Goal: Task Accomplishment & Management: Manage account settings

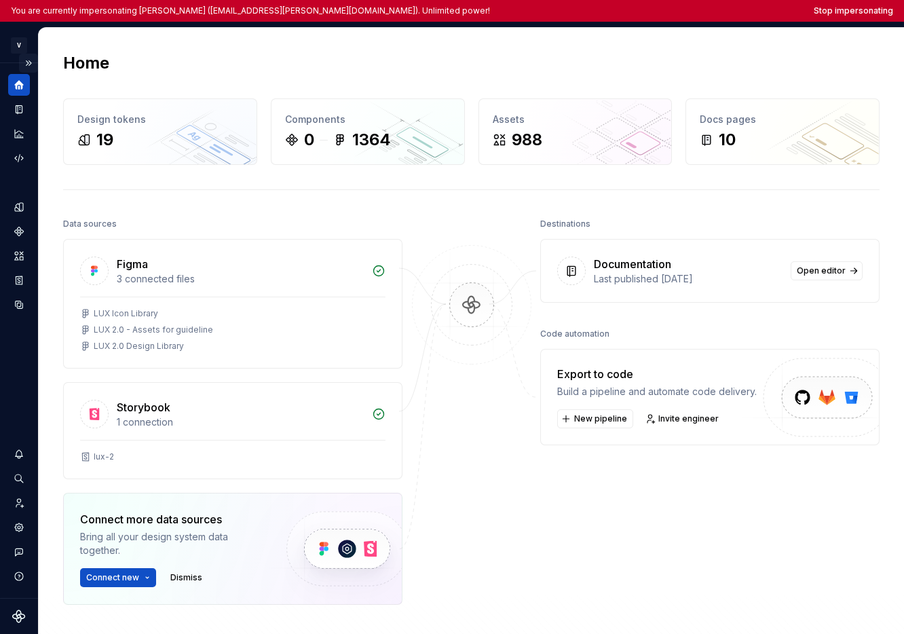
click at [28, 63] on button "Expand sidebar" at bounding box center [28, 63] width 19 height 19
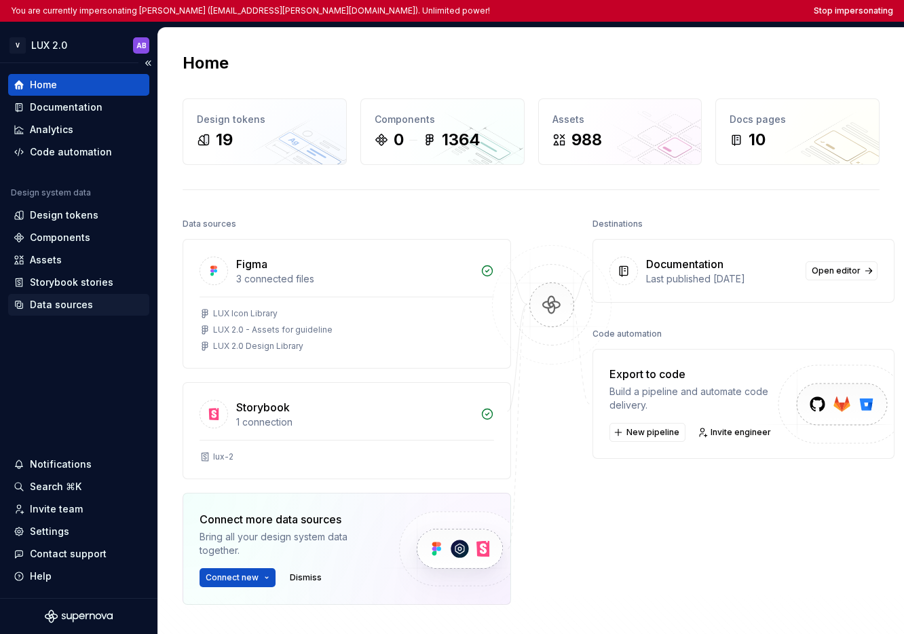
click at [66, 303] on div "Data sources" at bounding box center [61, 305] width 63 height 14
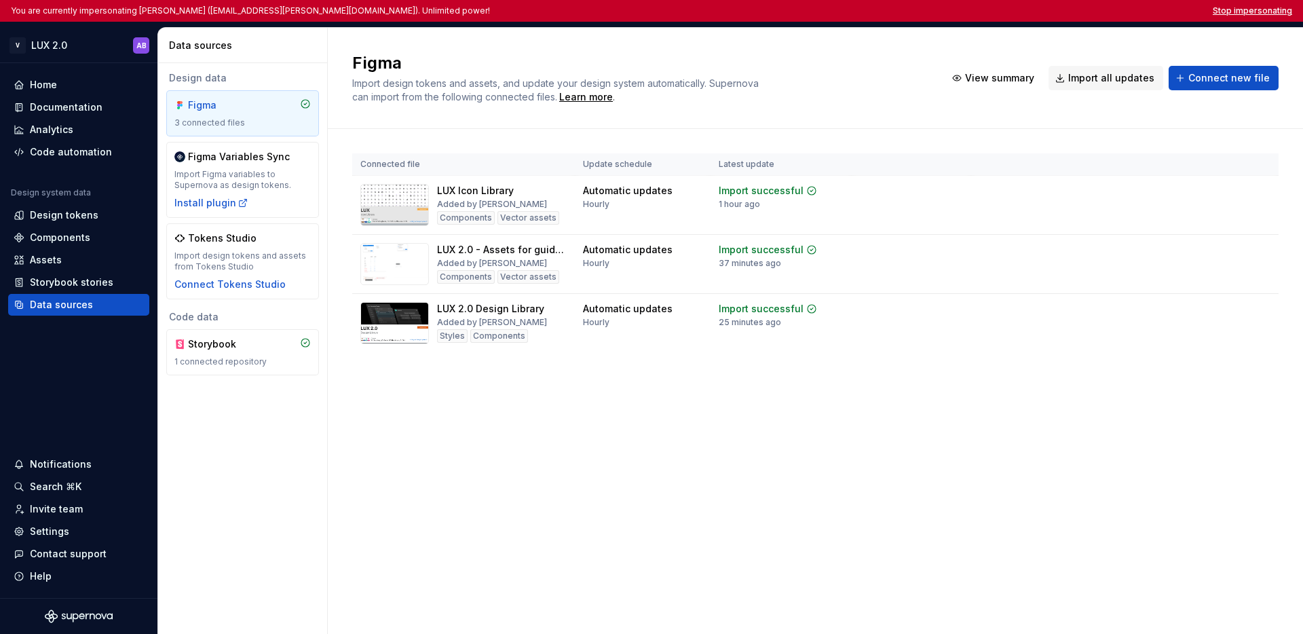
click at [903, 9] on button "Stop impersonating" at bounding box center [1252, 10] width 79 height 11
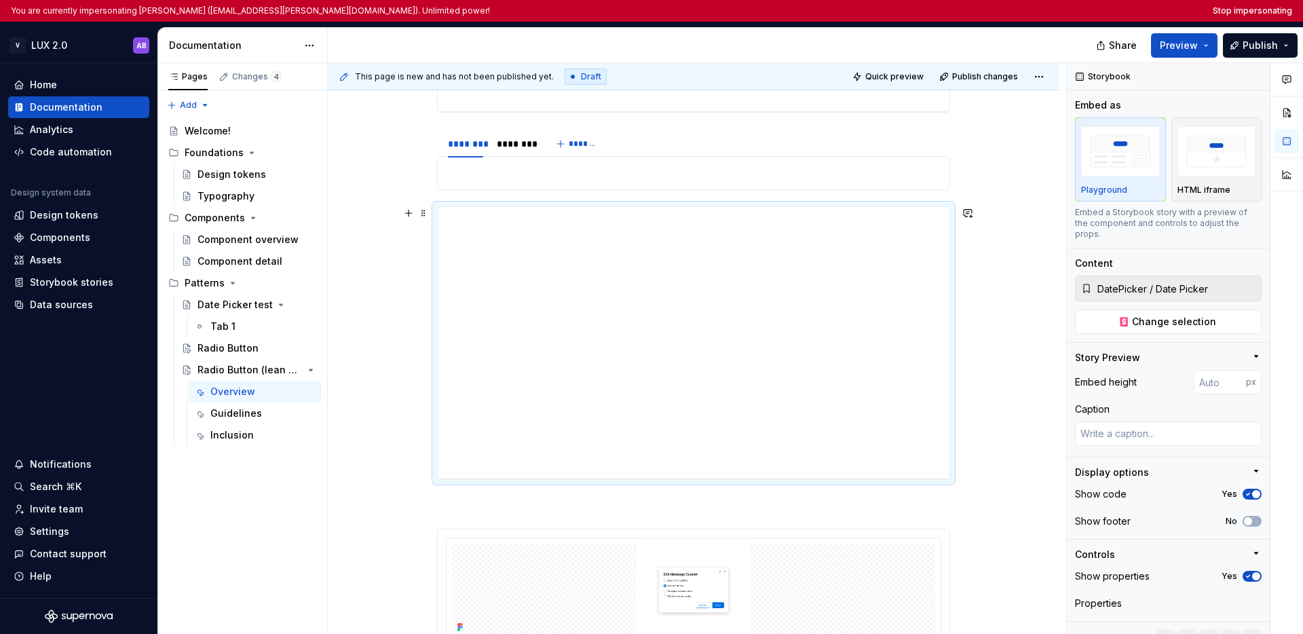
scroll to position [385, 0]
click at [796, 293] on div "**********" at bounding box center [694, 342] width 512 height 272
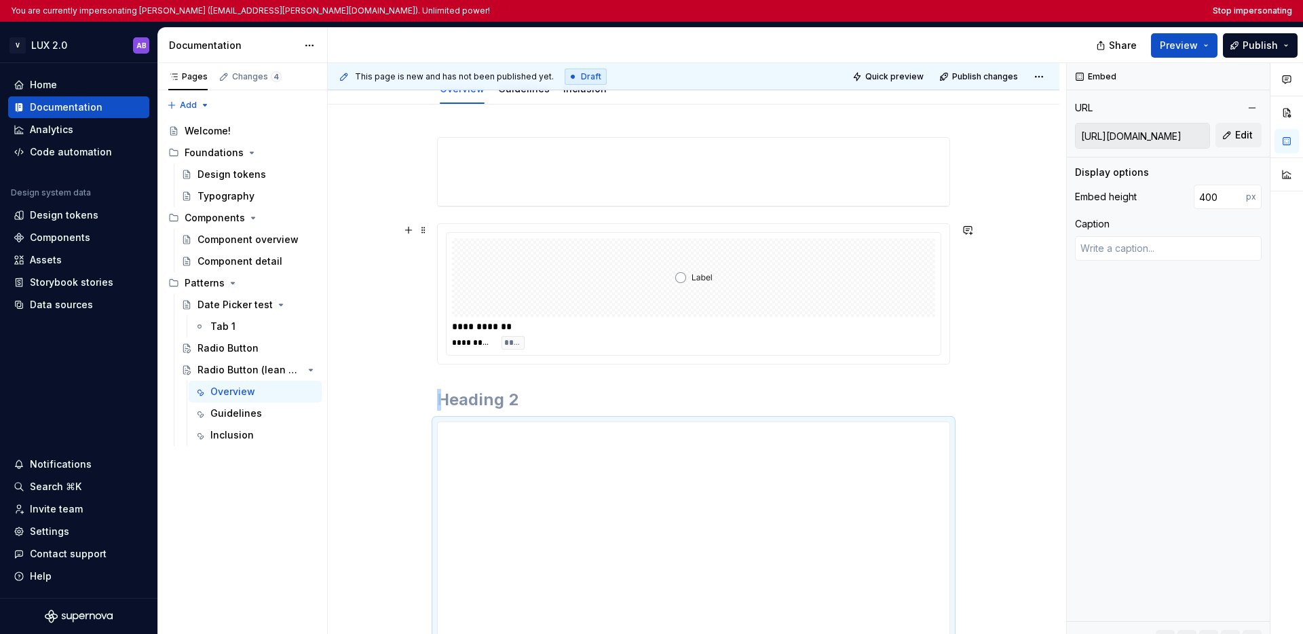
scroll to position [0, 0]
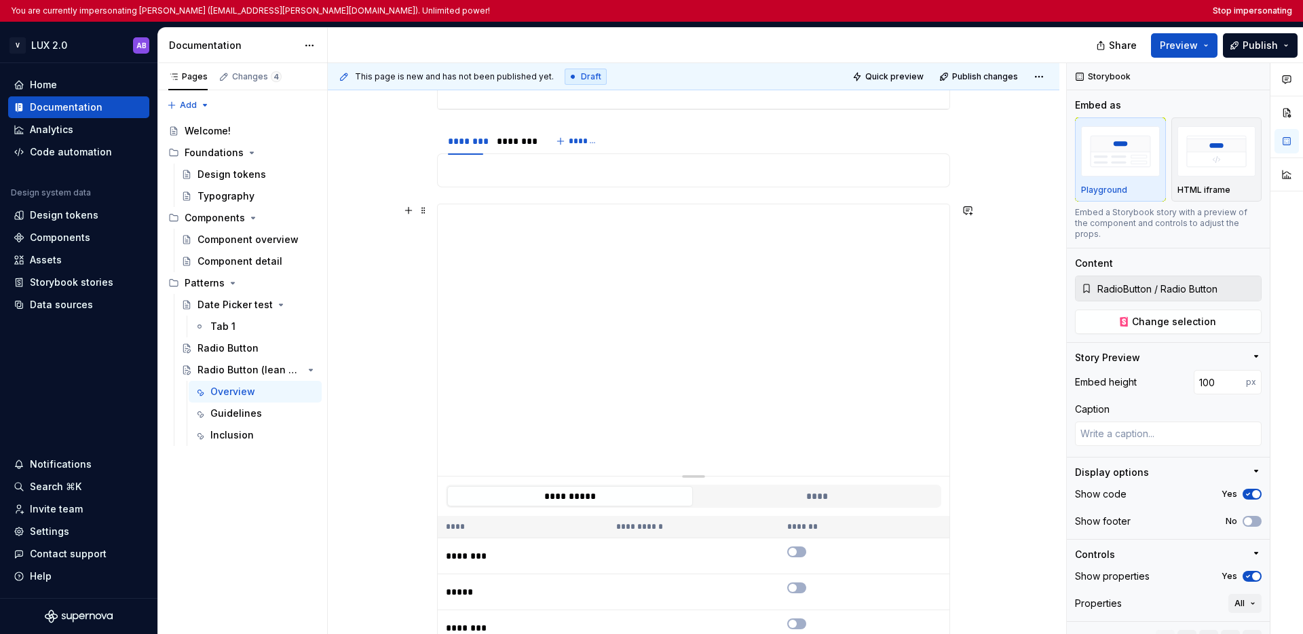
type textarea "*"
type input "DatePicker / Date Picker"
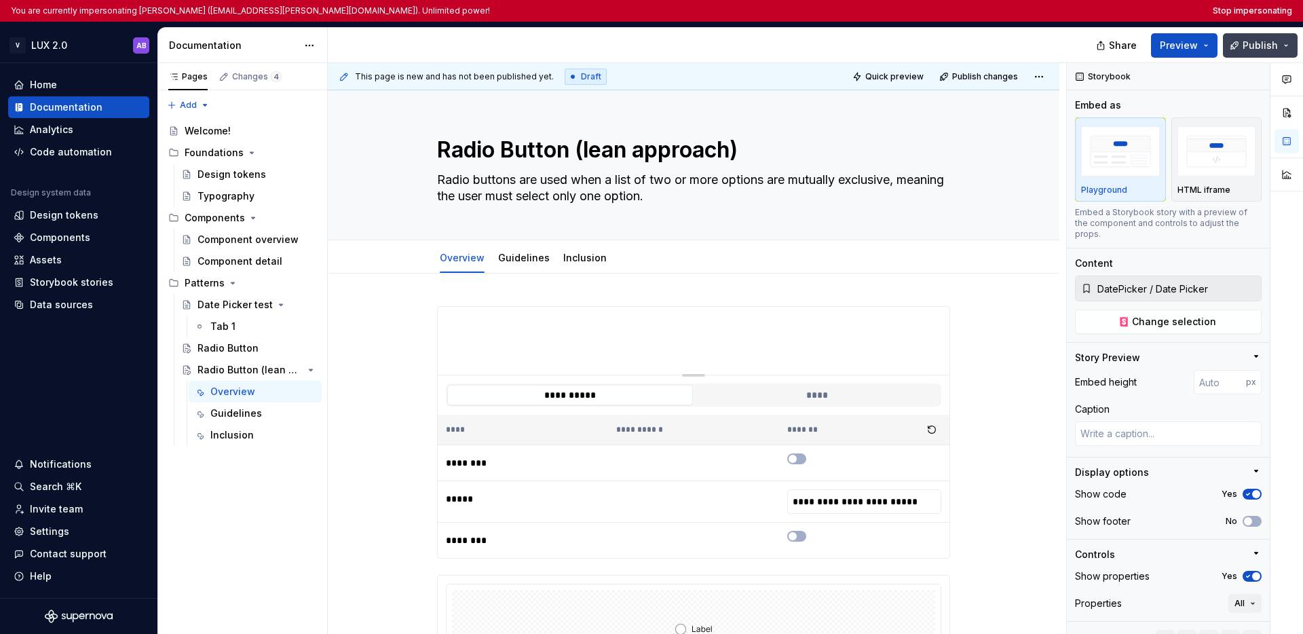
click at [1286, 43] on button "Publish" at bounding box center [1260, 45] width 75 height 24
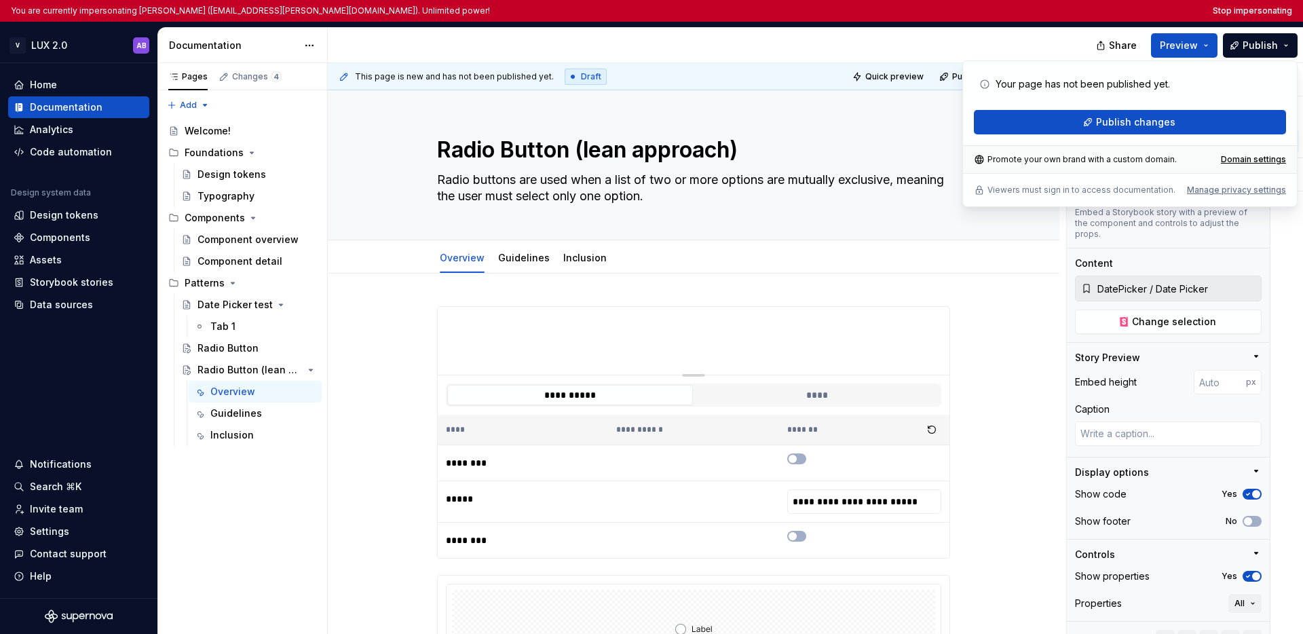
click at [1013, 35] on div at bounding box center [714, 45] width 772 height 35
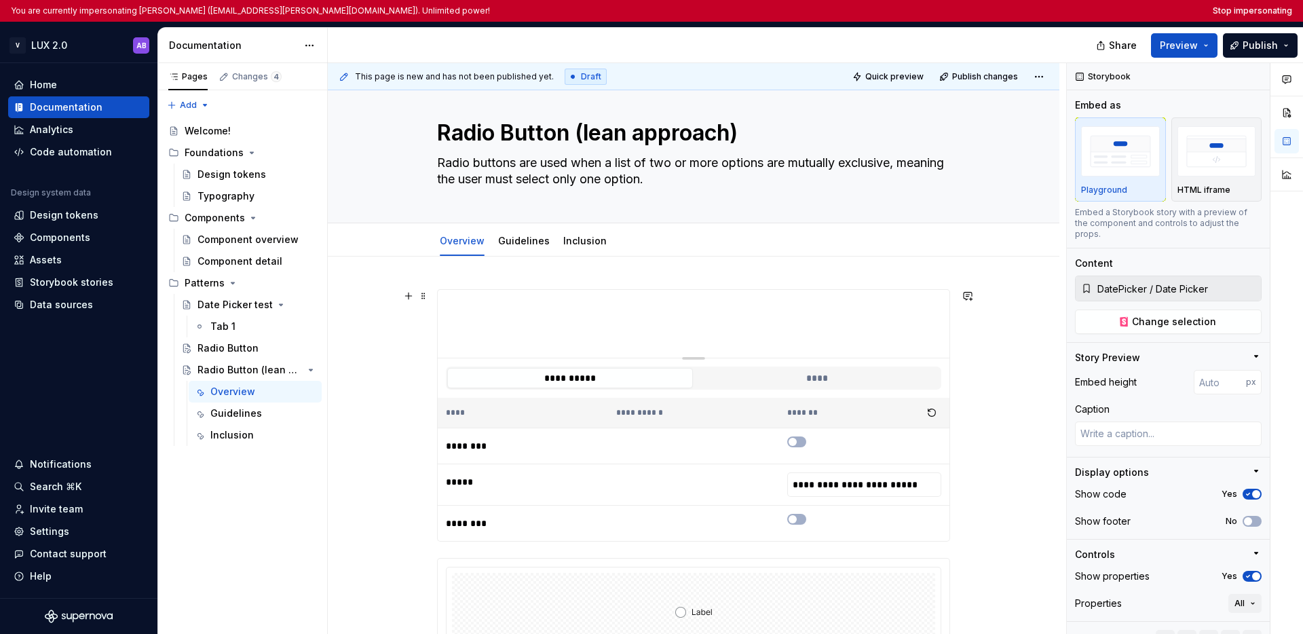
scroll to position [26, 0]
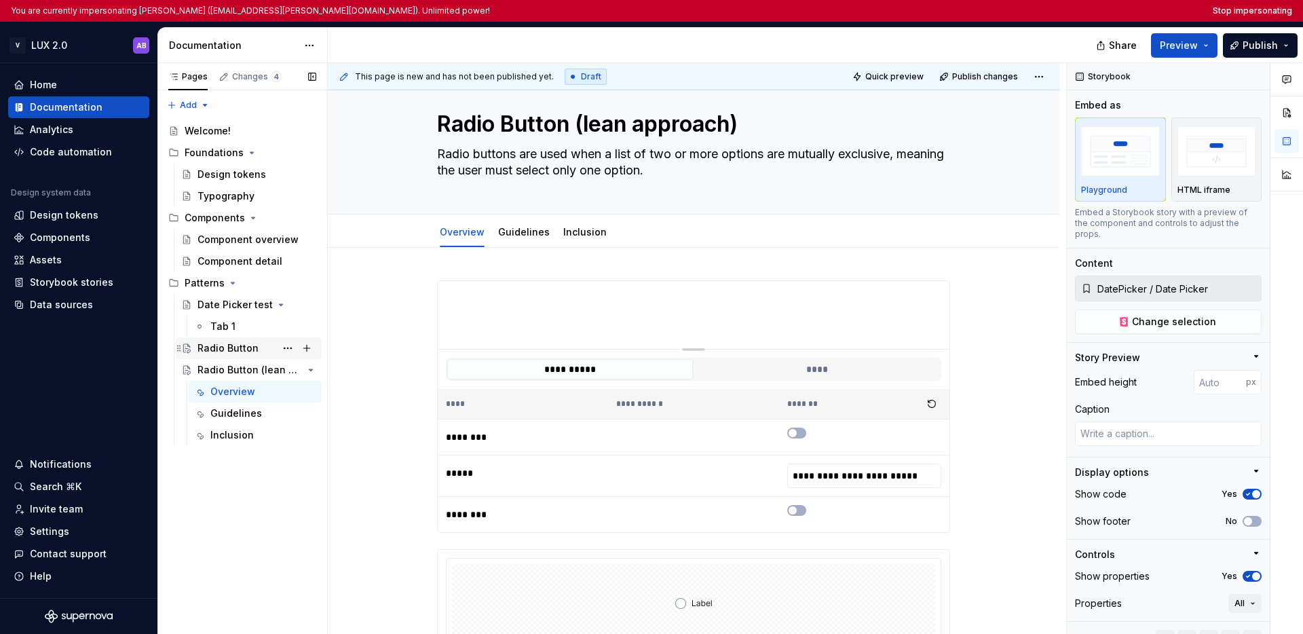
click at [250, 346] on div "Radio Button" at bounding box center [228, 348] width 61 height 14
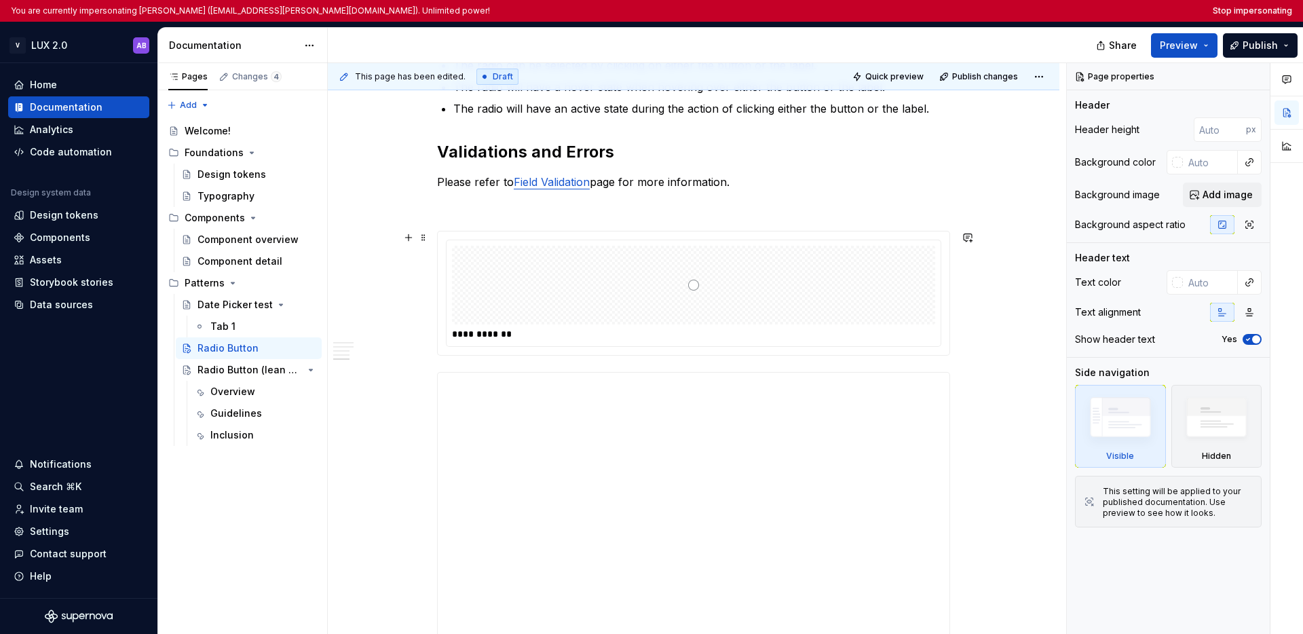
scroll to position [884, 0]
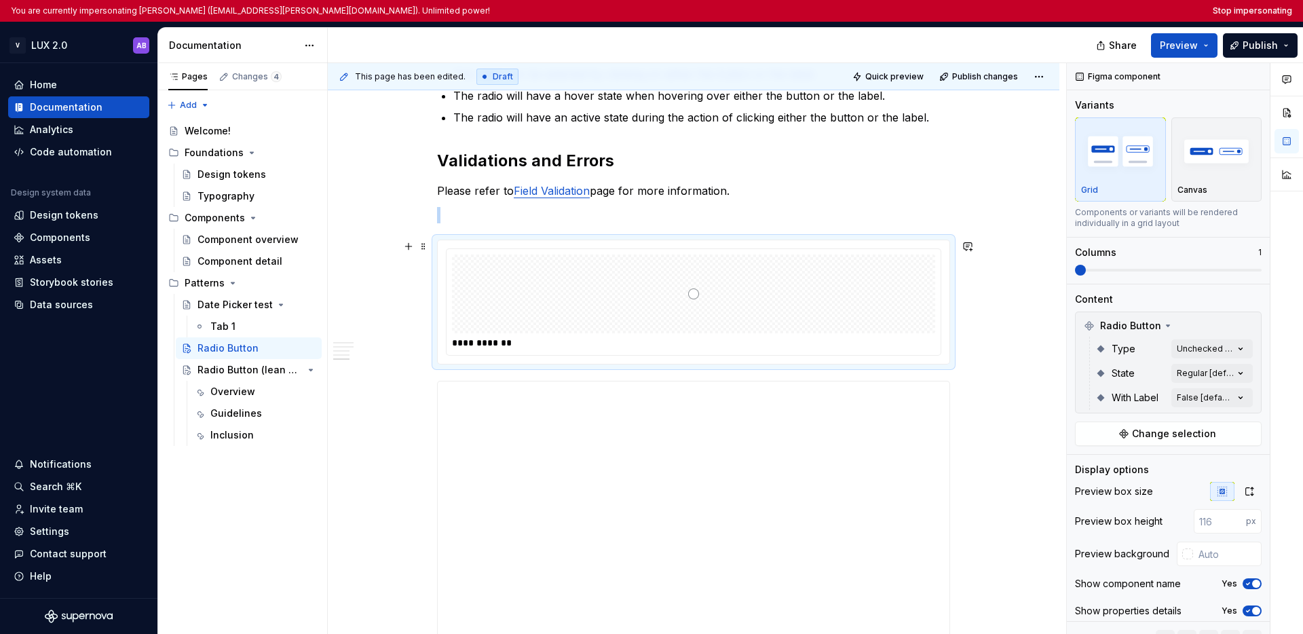
click at [707, 312] on div at bounding box center [693, 294] width 483 height 79
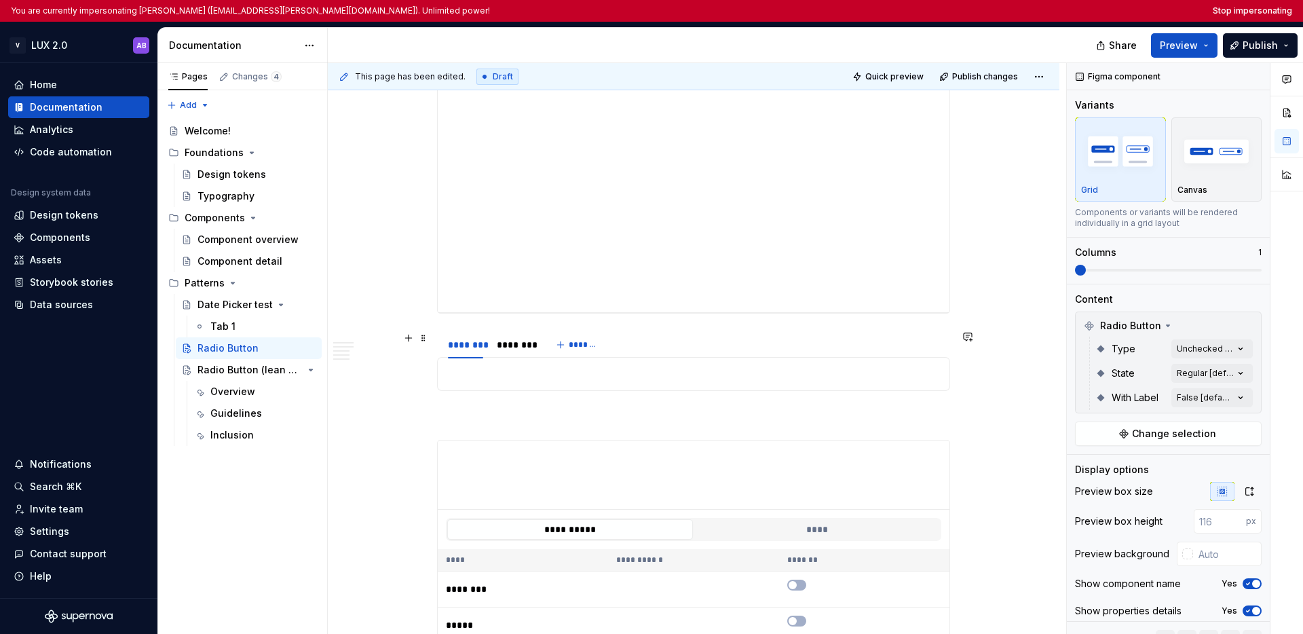
scroll to position [1243, 0]
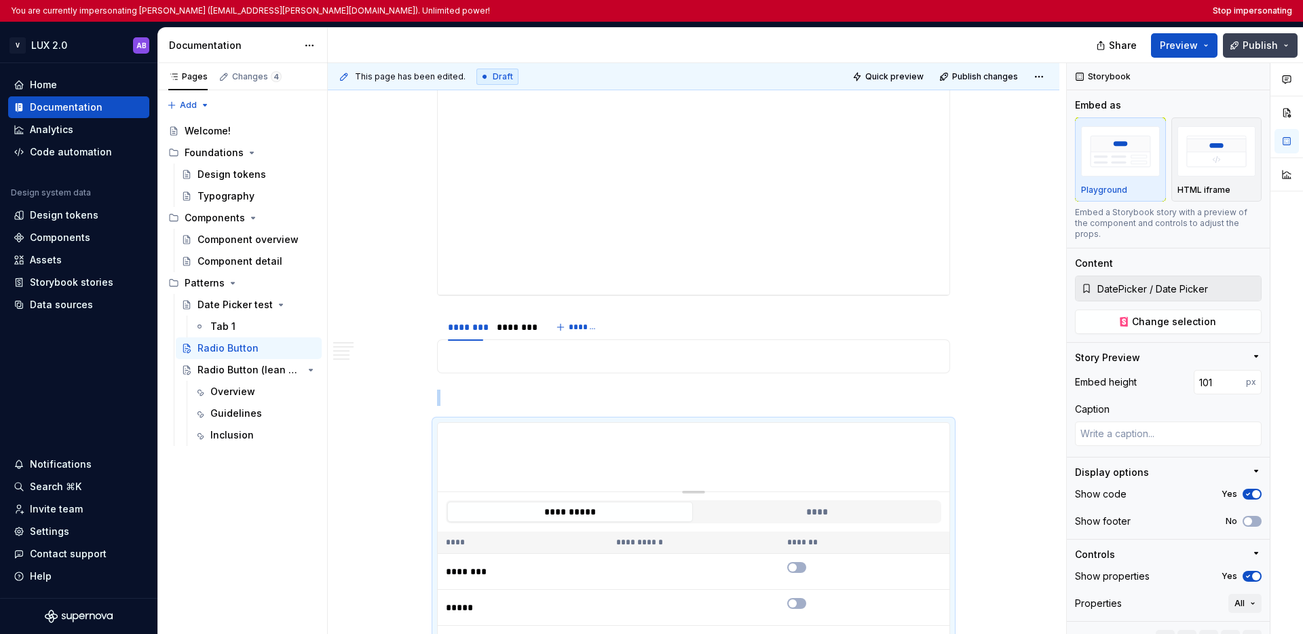
click at [1268, 54] on button "Publish" at bounding box center [1260, 45] width 75 height 24
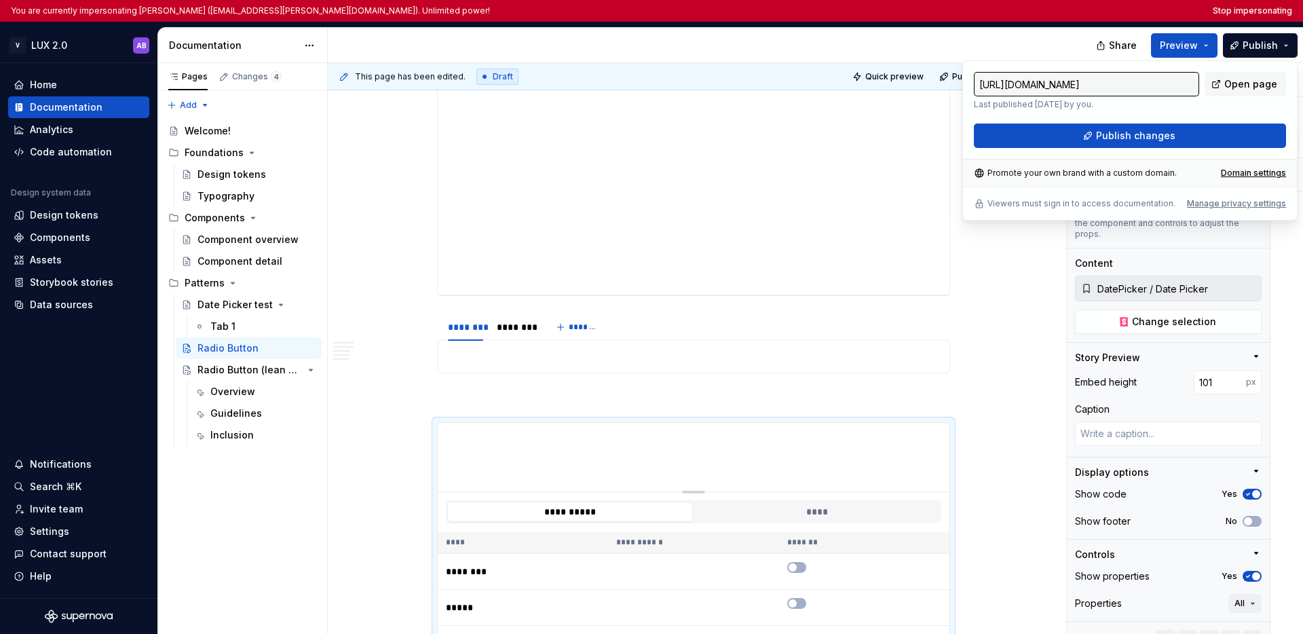
click at [983, 41] on div at bounding box center [714, 45] width 772 height 35
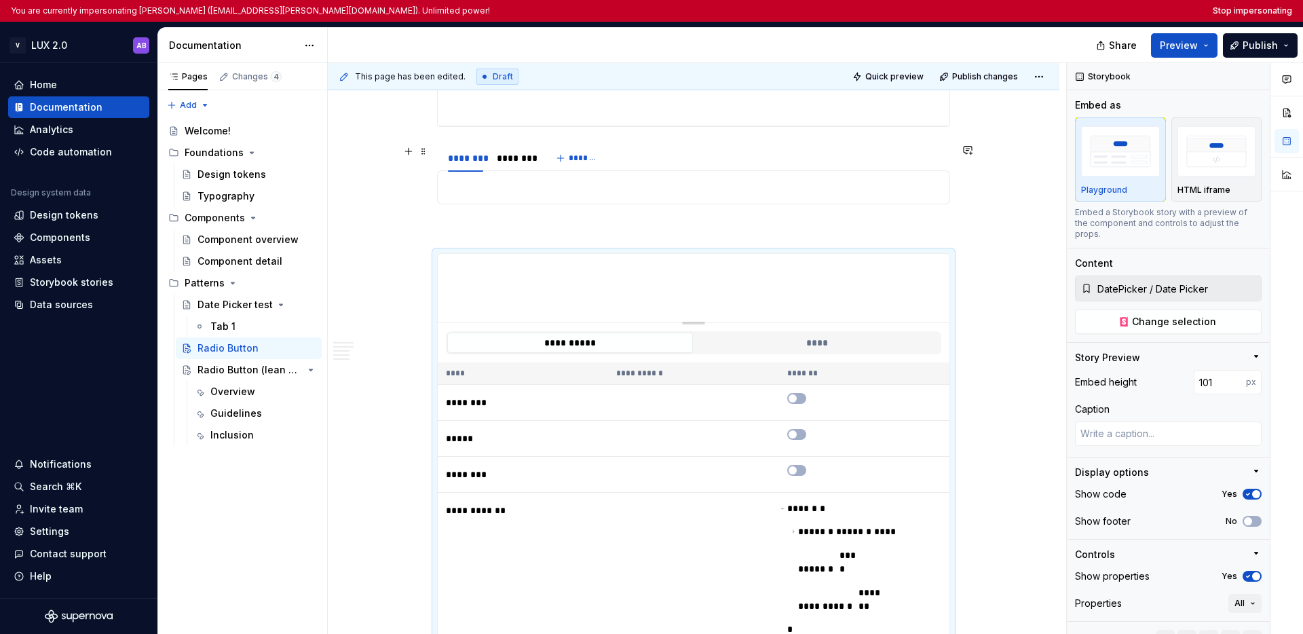
scroll to position [1482, 0]
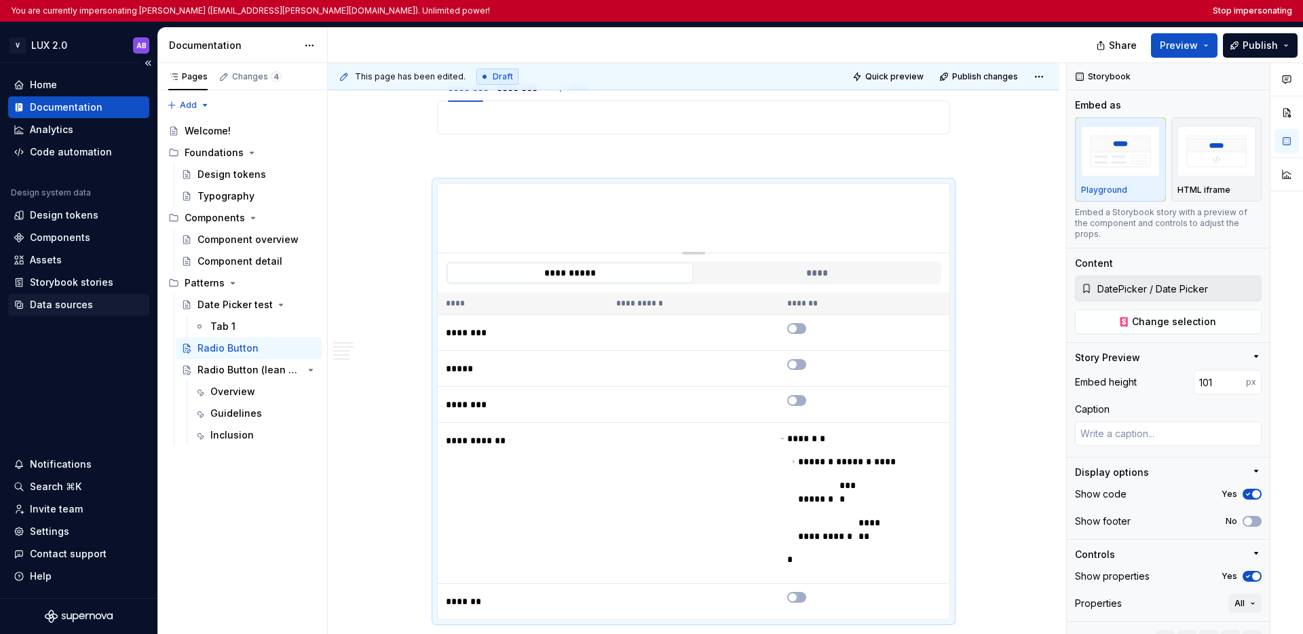
click at [60, 303] on div "Data sources" at bounding box center [61, 305] width 63 height 14
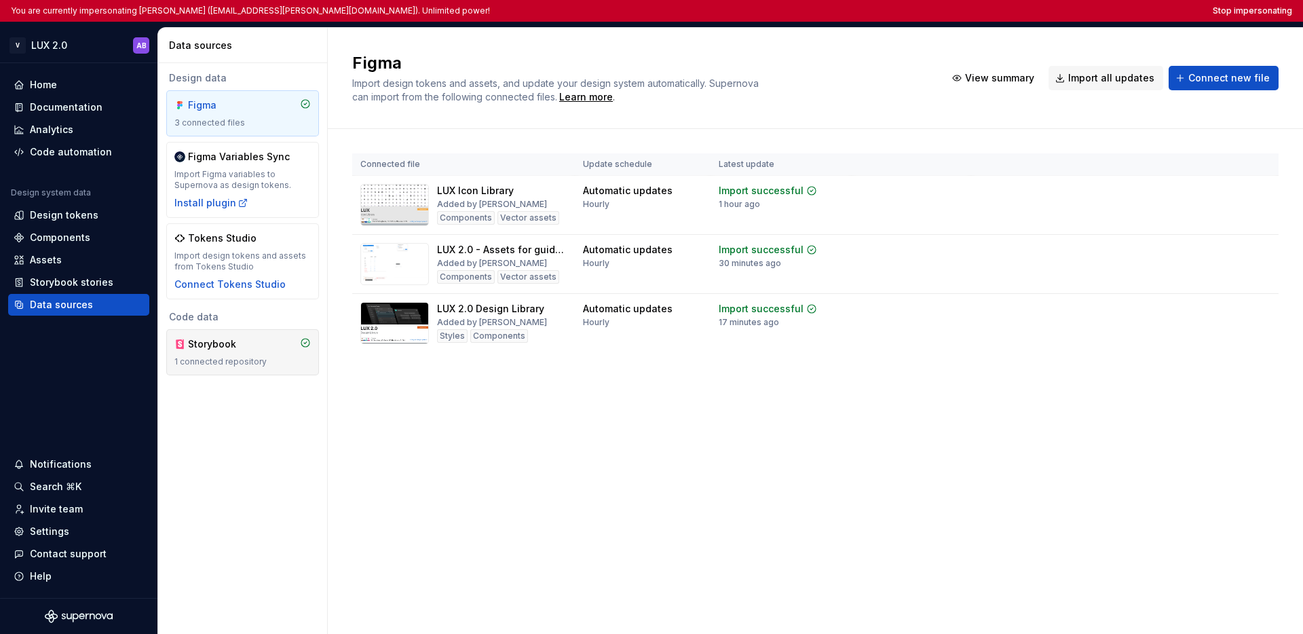
click at [238, 341] on div "Storybook" at bounding box center [220, 344] width 65 height 14
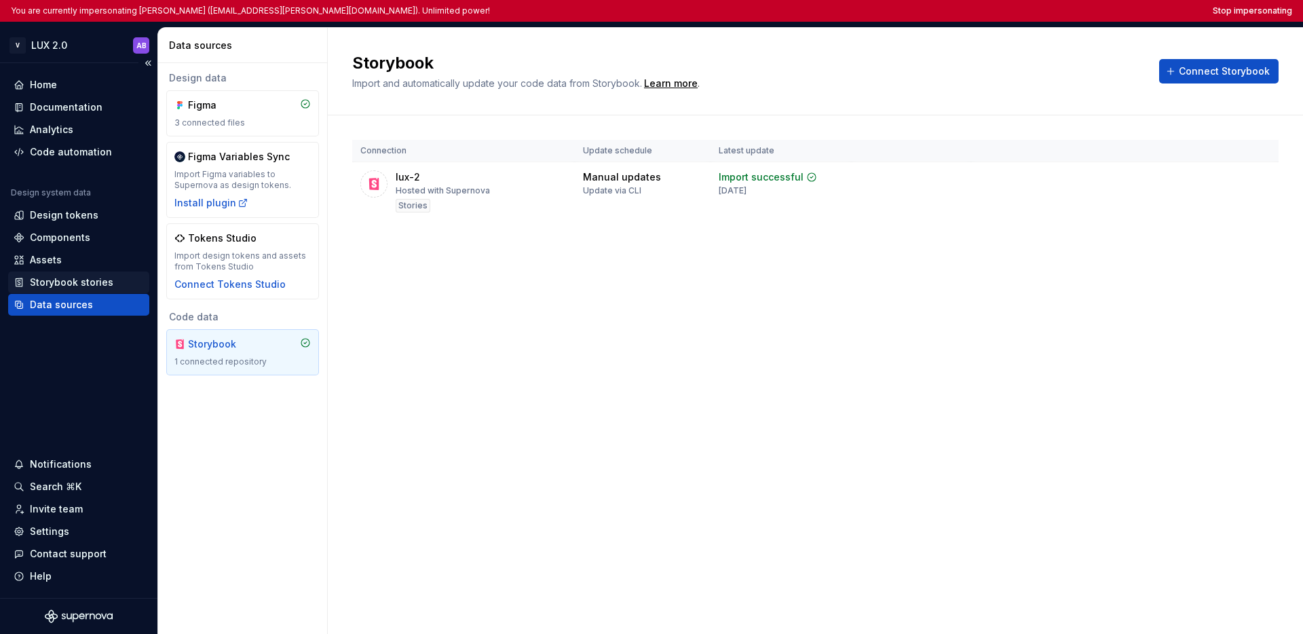
click at [66, 285] on div "Storybook stories" at bounding box center [71, 283] width 83 height 14
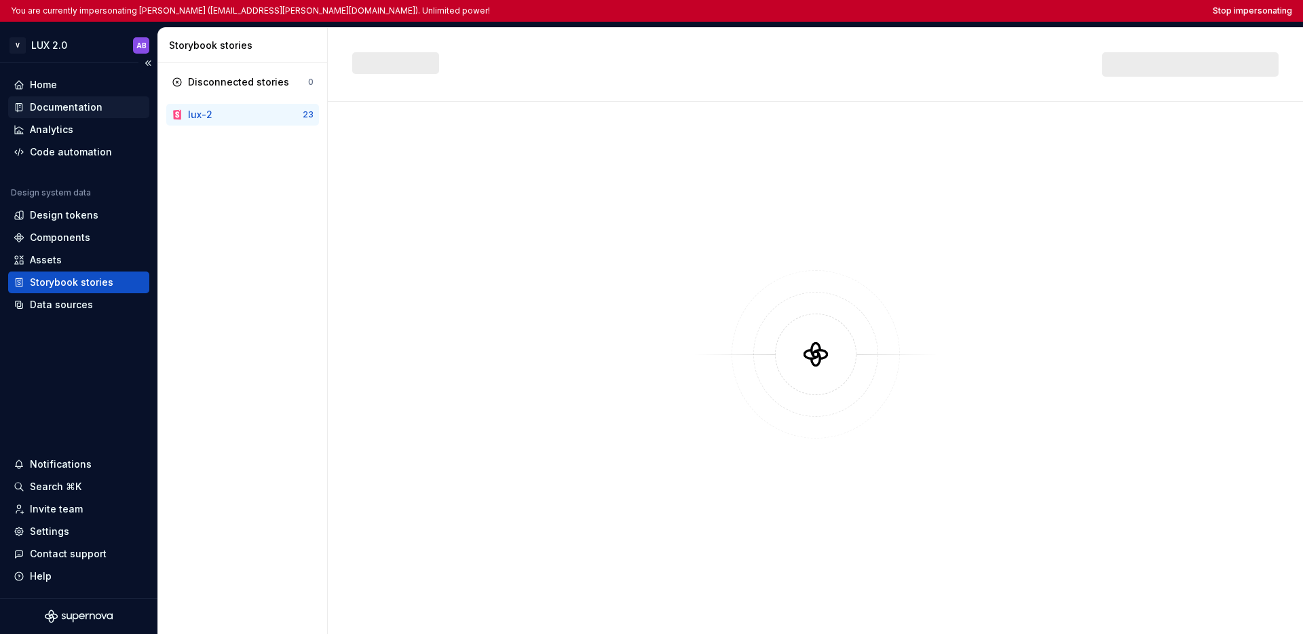
click at [74, 106] on div "Documentation" at bounding box center [66, 107] width 73 height 14
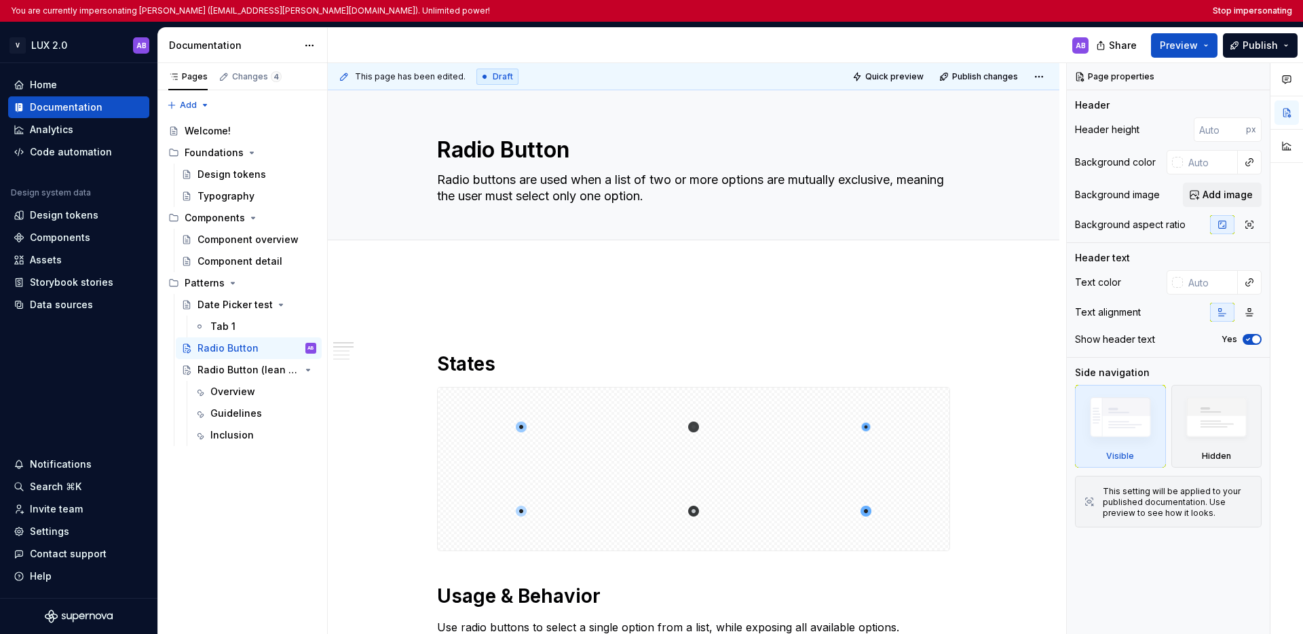
type textarea "*"
click at [1260, 8] on button "Stop impersonating" at bounding box center [1252, 10] width 79 height 11
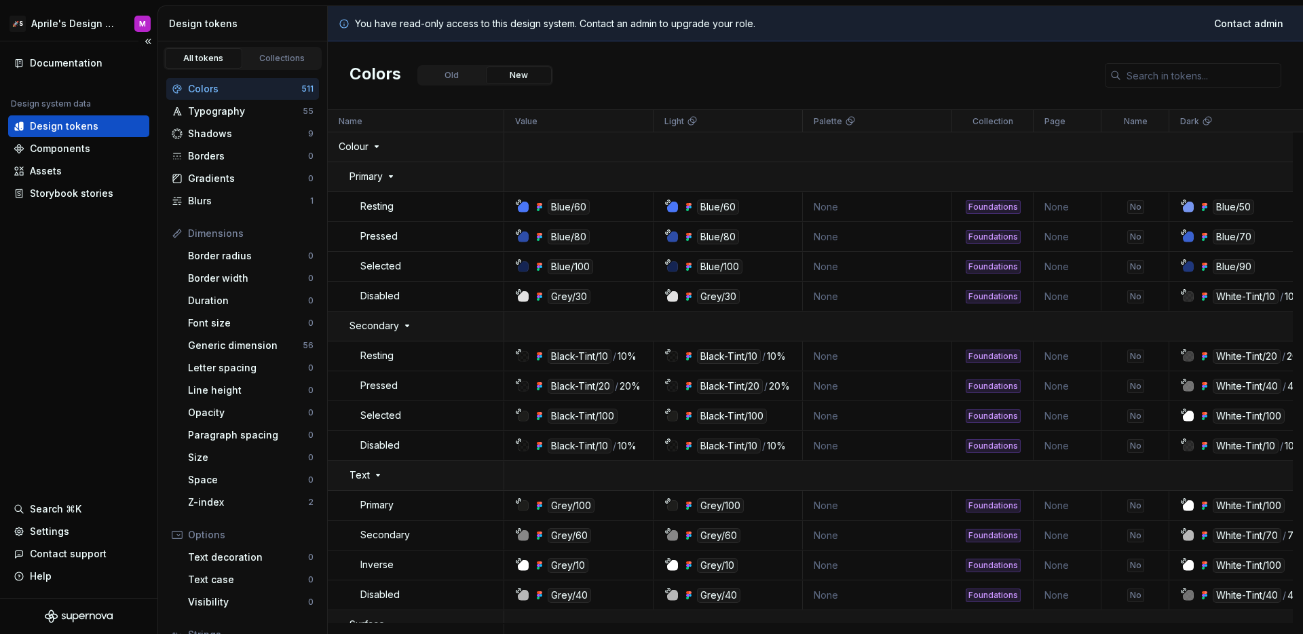
click at [51, 284] on div "Documentation Design system data Design tokens Components Assets Storybook stor…" at bounding box center [78, 319] width 157 height 557
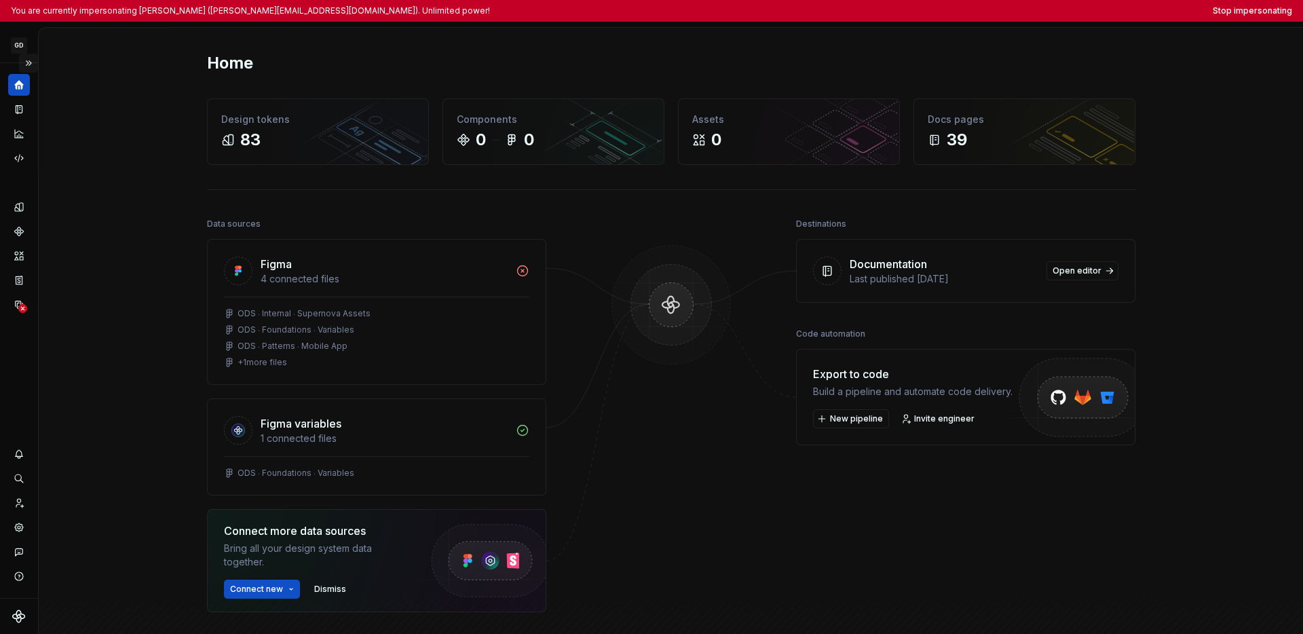
click at [33, 67] on button "Expand sidebar" at bounding box center [28, 63] width 19 height 19
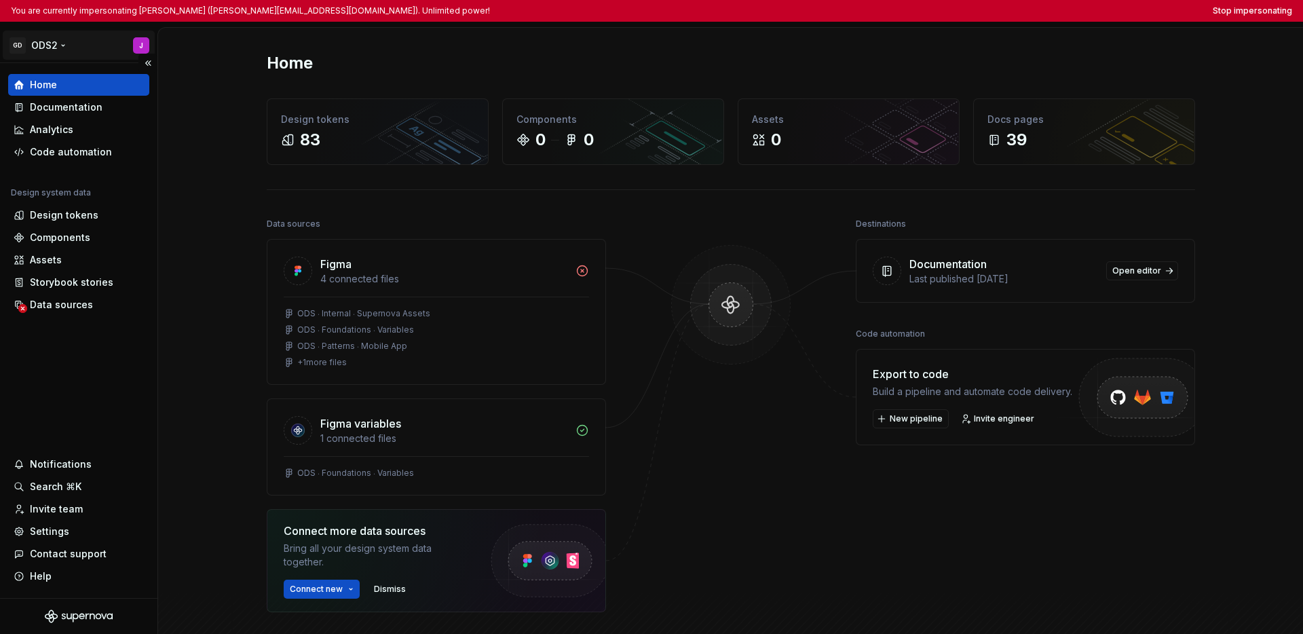
click at [55, 50] on html "You are currently impersonating Jozef (jozef.nevedel@gendigital.com). Unlimited…" at bounding box center [651, 317] width 1303 height 634
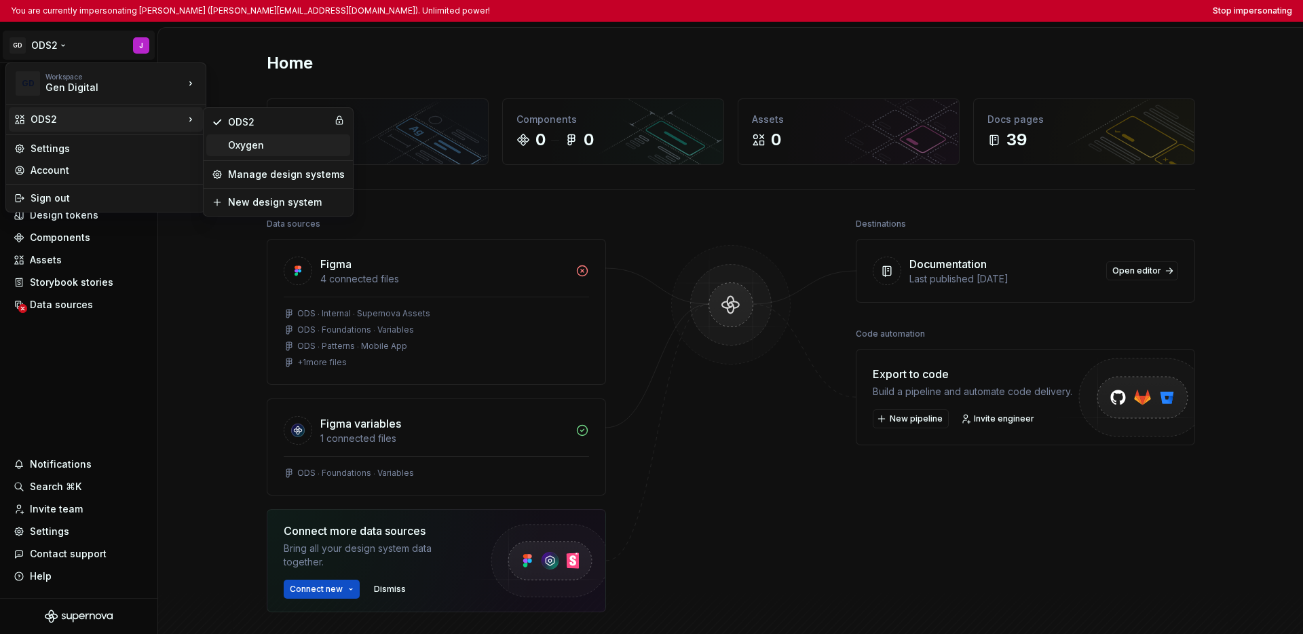
click at [252, 147] on div "Oxygen" at bounding box center [286, 145] width 117 height 14
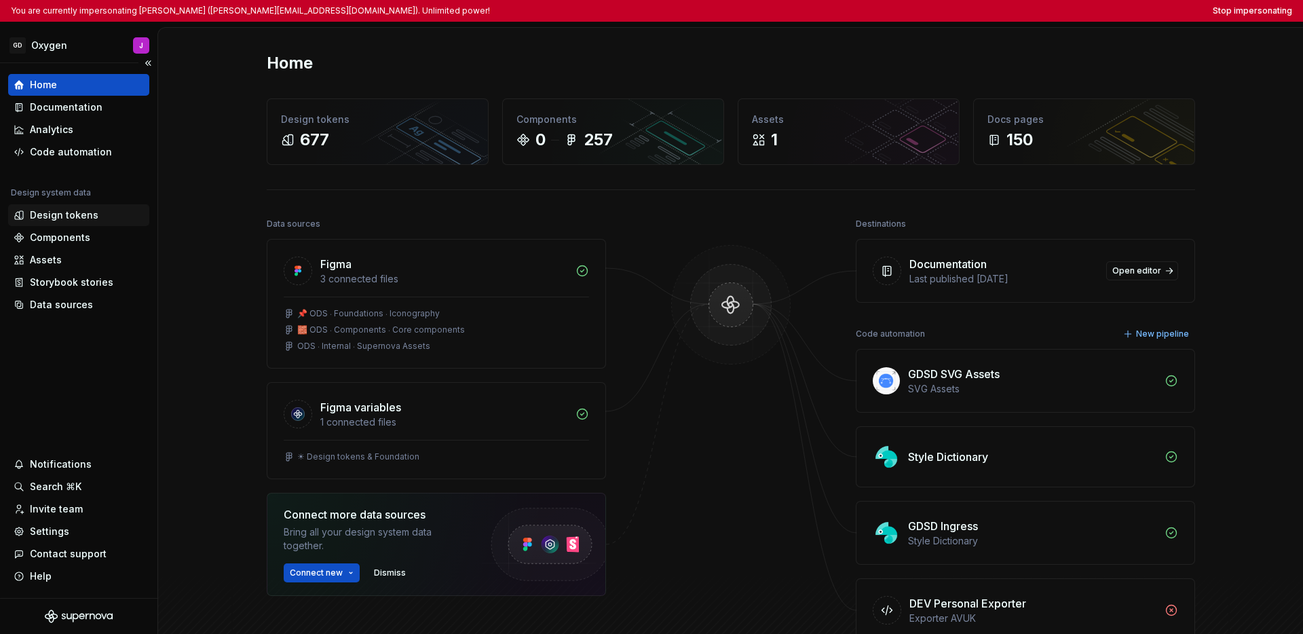
click at [64, 214] on div "Design tokens" at bounding box center [64, 215] width 69 height 14
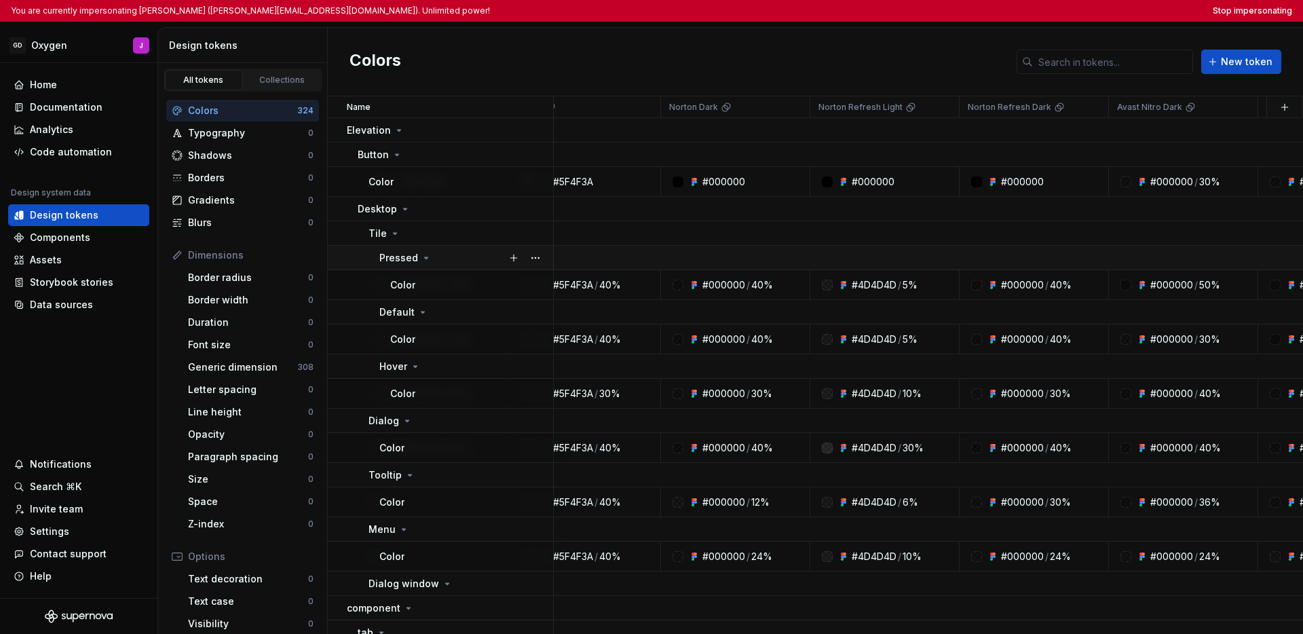
scroll to position [0, 377]
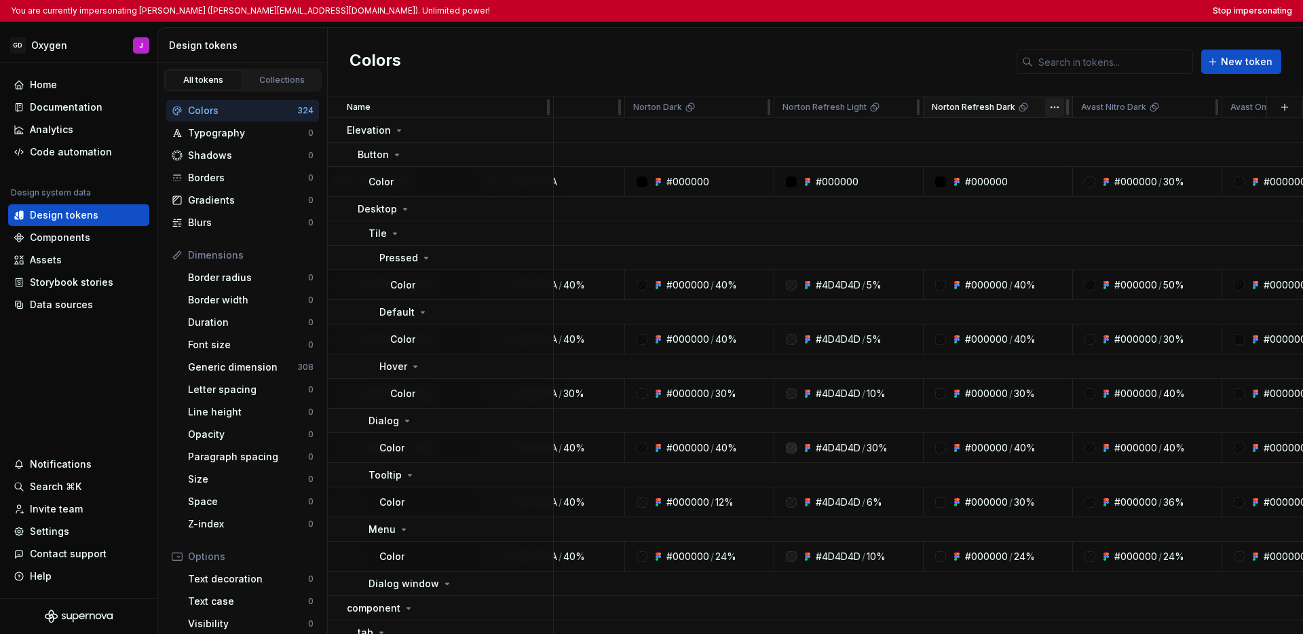
click at [903, 107] on html "You are currently impersonating Jozef (jozef.nevedel@gendigital.com). Unlimited…" at bounding box center [651, 317] width 1303 height 634
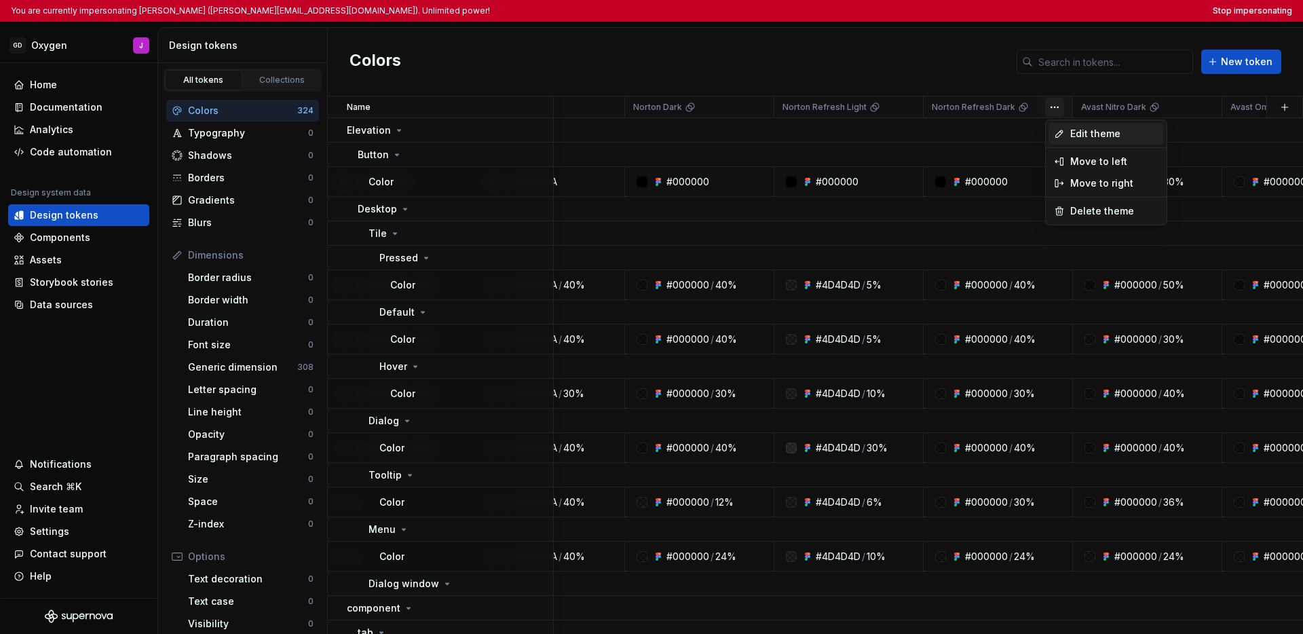
click at [903, 134] on span "Edit theme" at bounding box center [1114, 134] width 88 height 14
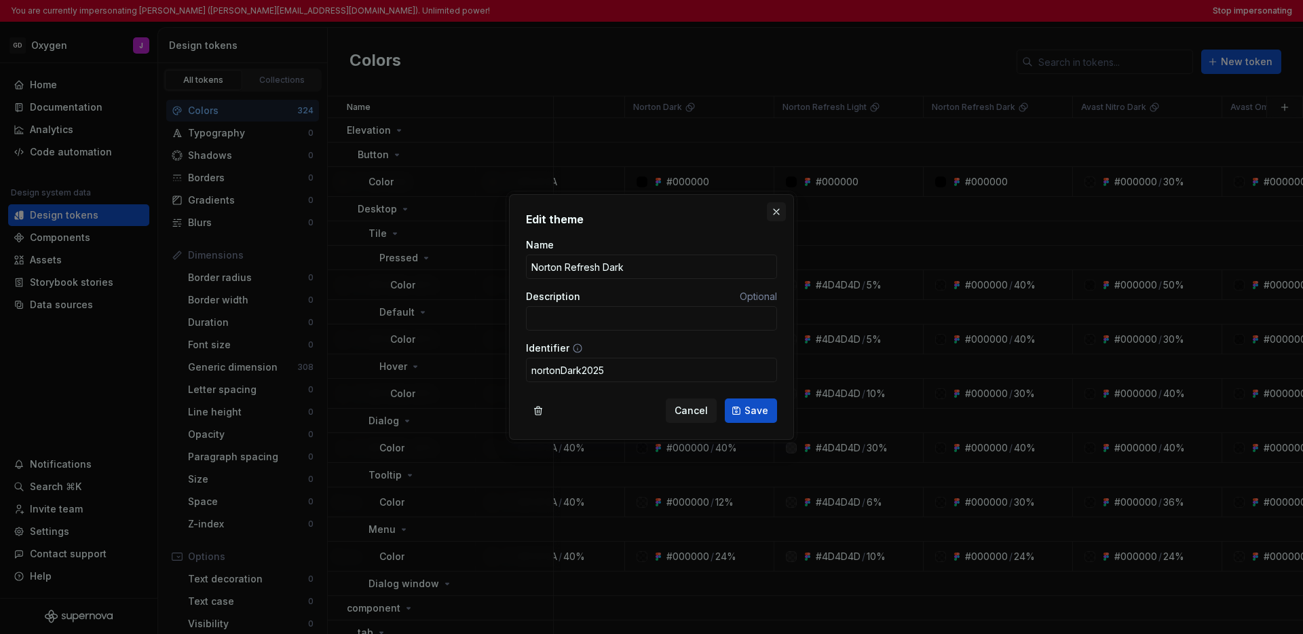
click at [778, 213] on button "button" at bounding box center [776, 211] width 19 height 19
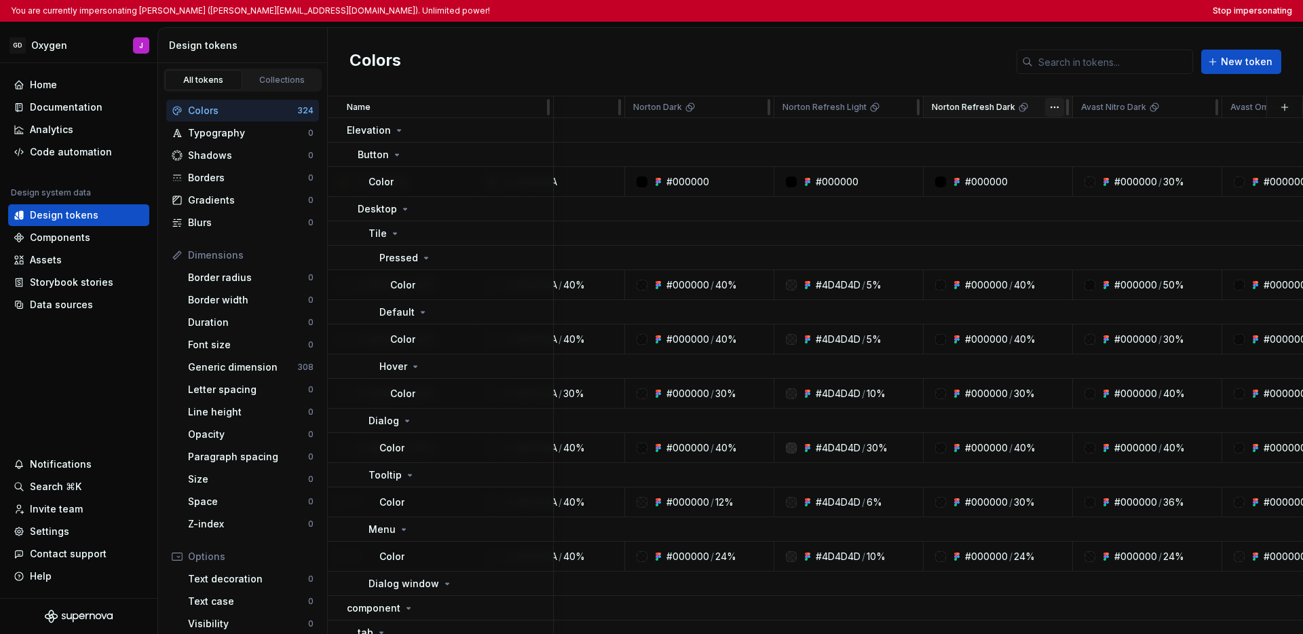
click at [903, 111] on html "You are currently impersonating Jozef (jozef.nevedel@gendigital.com). Unlimited…" at bounding box center [651, 317] width 1303 height 634
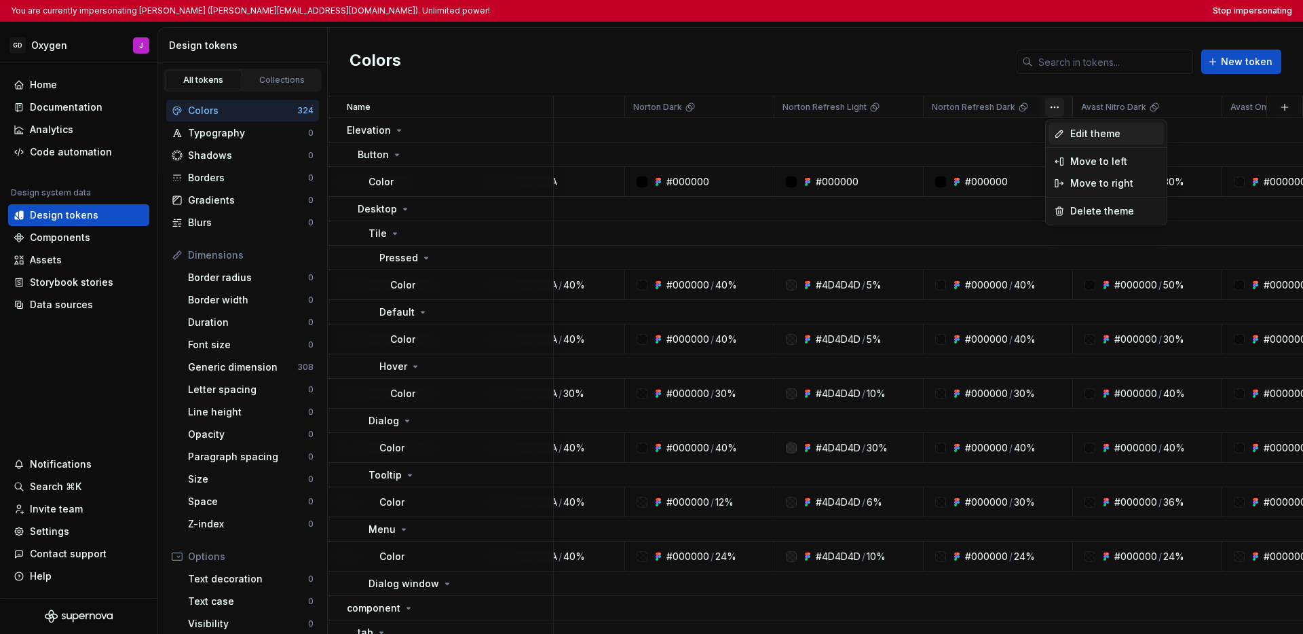
click at [903, 133] on span "Edit theme" at bounding box center [1114, 134] width 88 height 14
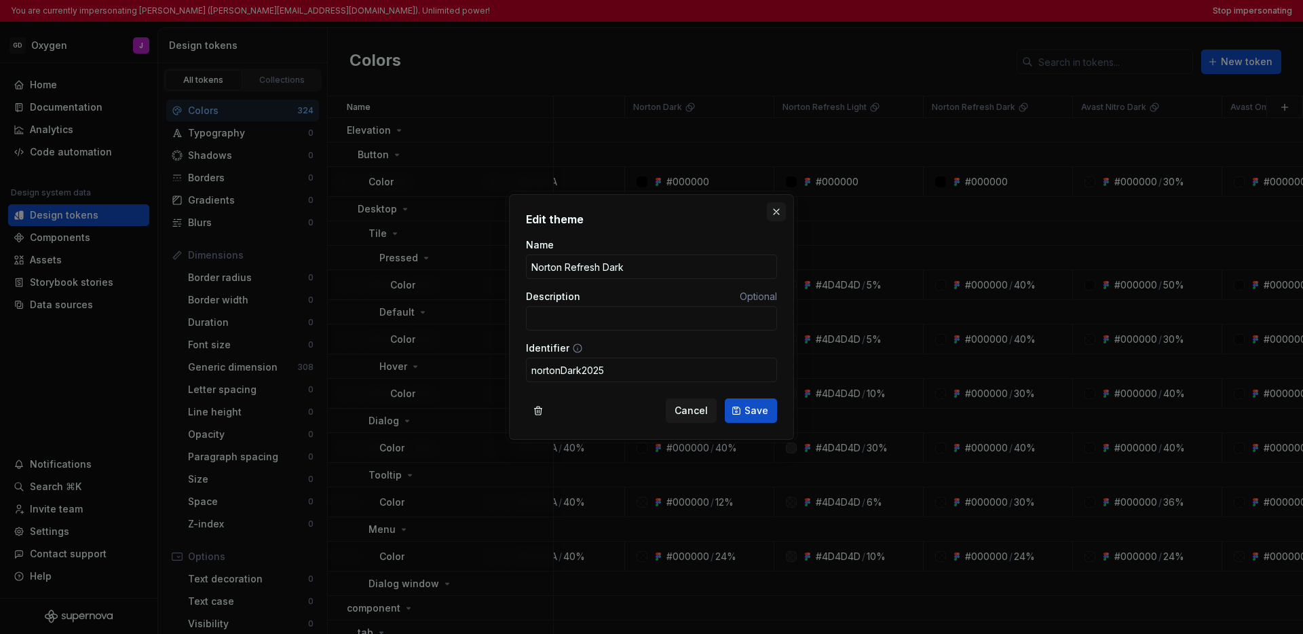
click at [778, 212] on button "button" at bounding box center [776, 211] width 19 height 19
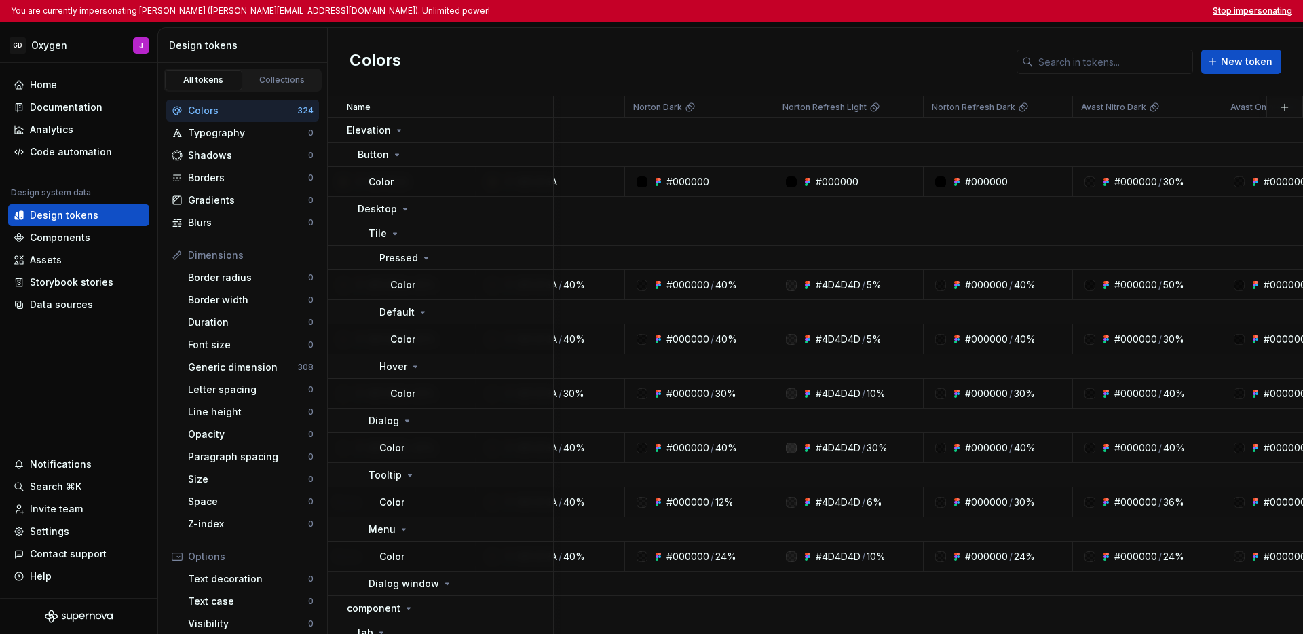
click at [903, 7] on button "Stop impersonating" at bounding box center [1252, 10] width 79 height 11
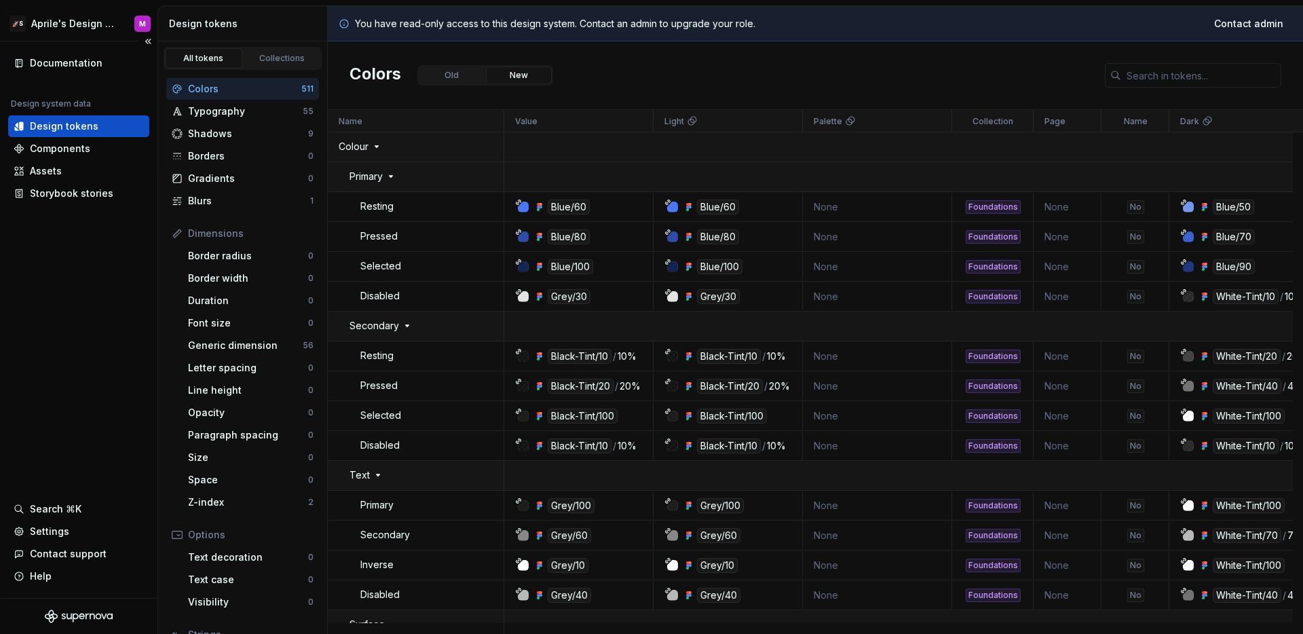
click at [96, 308] on div "Documentation Design system data Design tokens Components Assets Storybook stor…" at bounding box center [78, 319] width 157 height 557
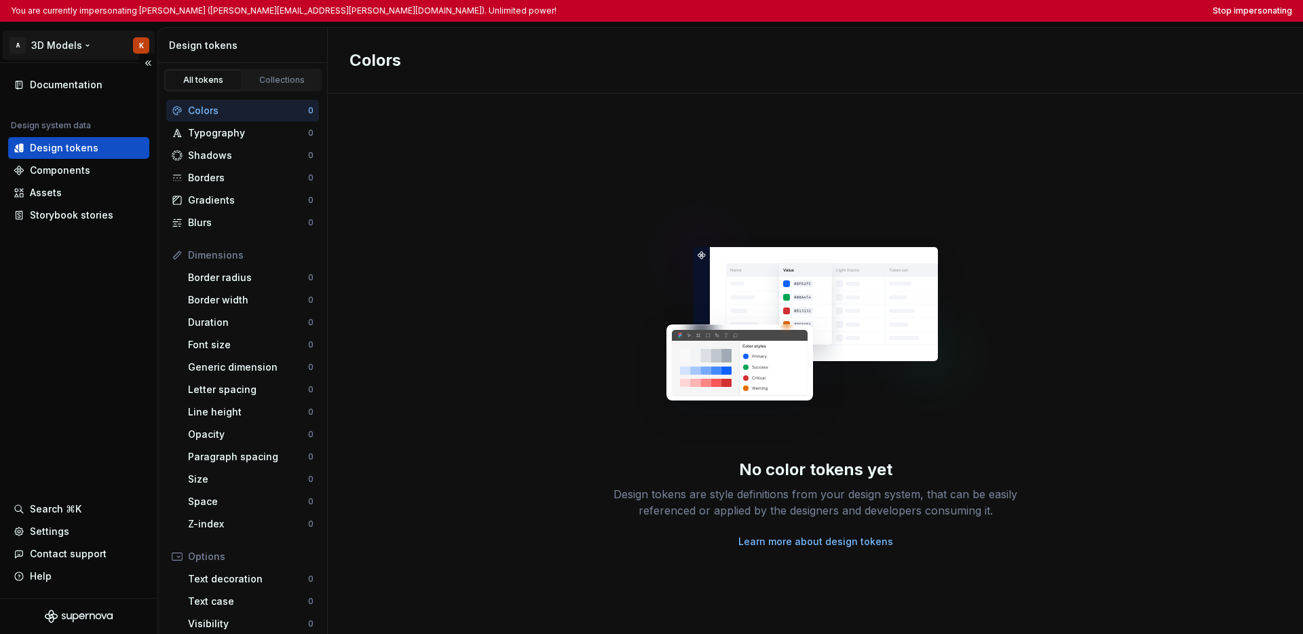
click at [63, 48] on html "You are currently impersonating Kenyon (kenyon.edward@hexagon.com). Unlimited p…" at bounding box center [651, 317] width 1303 height 634
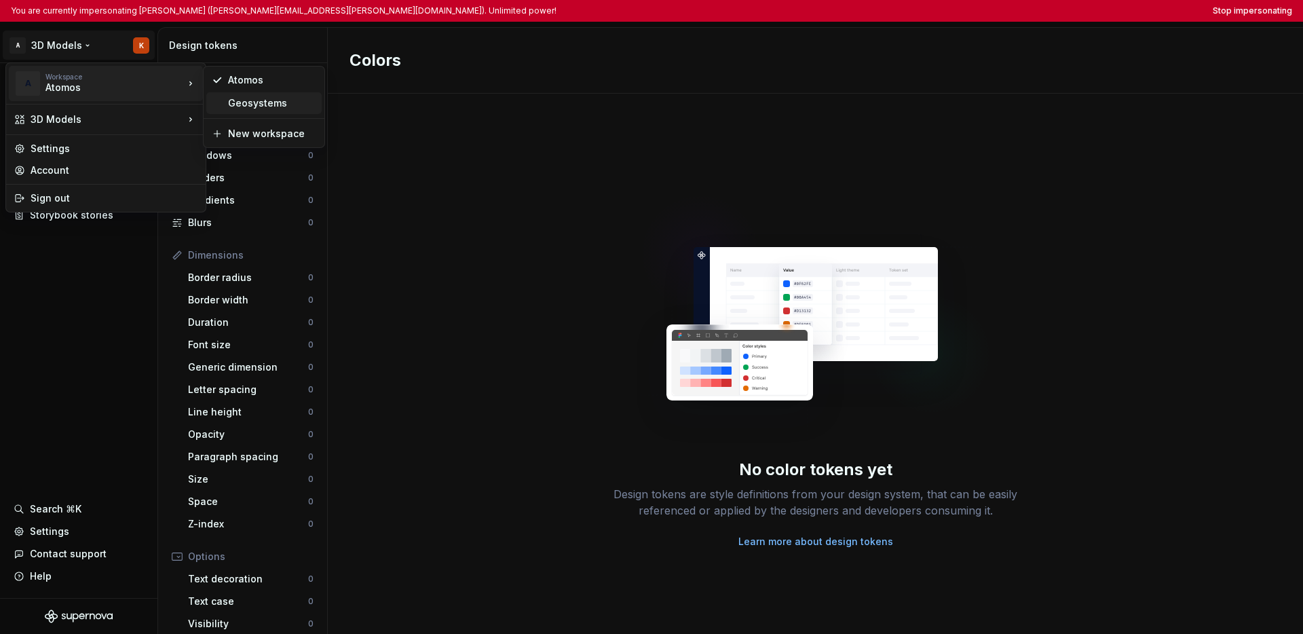
click at [241, 109] on div "Geosystems" at bounding box center [272, 103] width 88 height 14
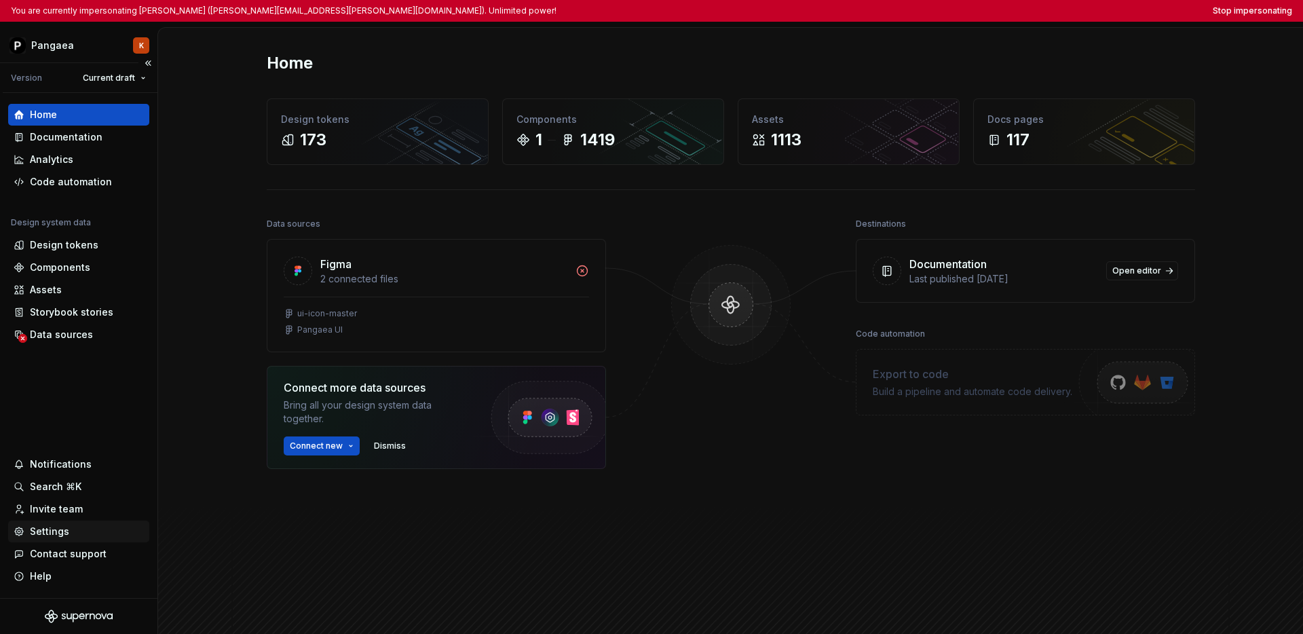
click at [48, 532] on div "Settings" at bounding box center [49, 532] width 39 height 14
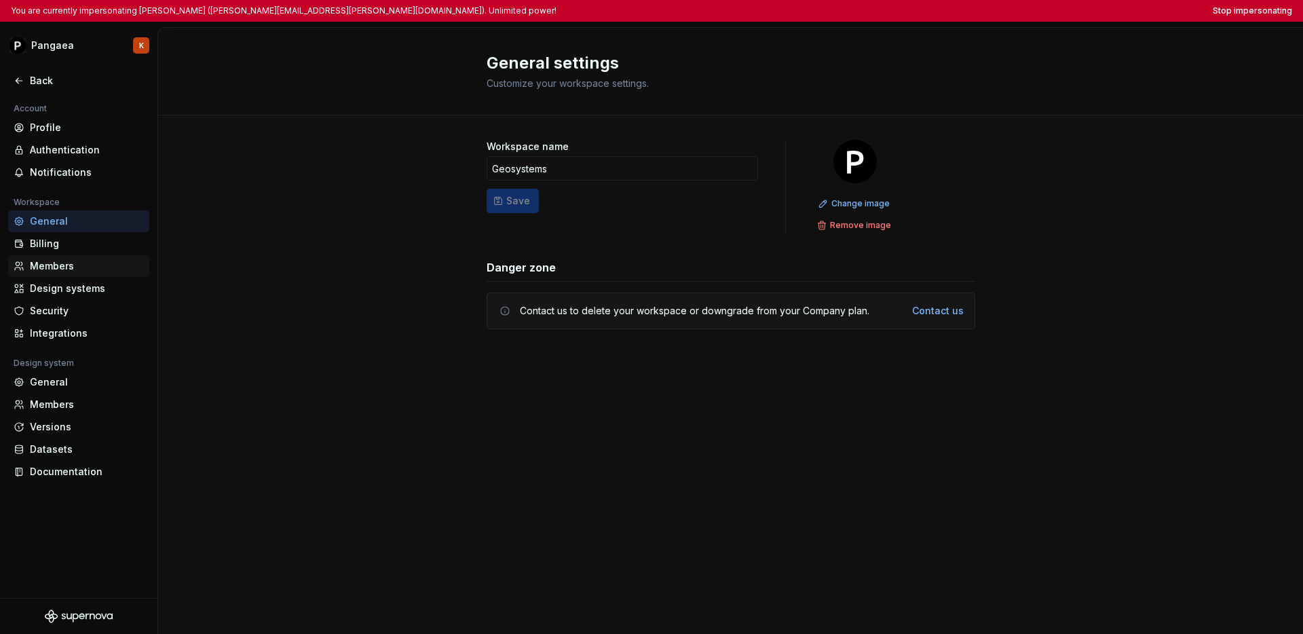
click at [48, 267] on div "Members" at bounding box center [87, 266] width 114 height 14
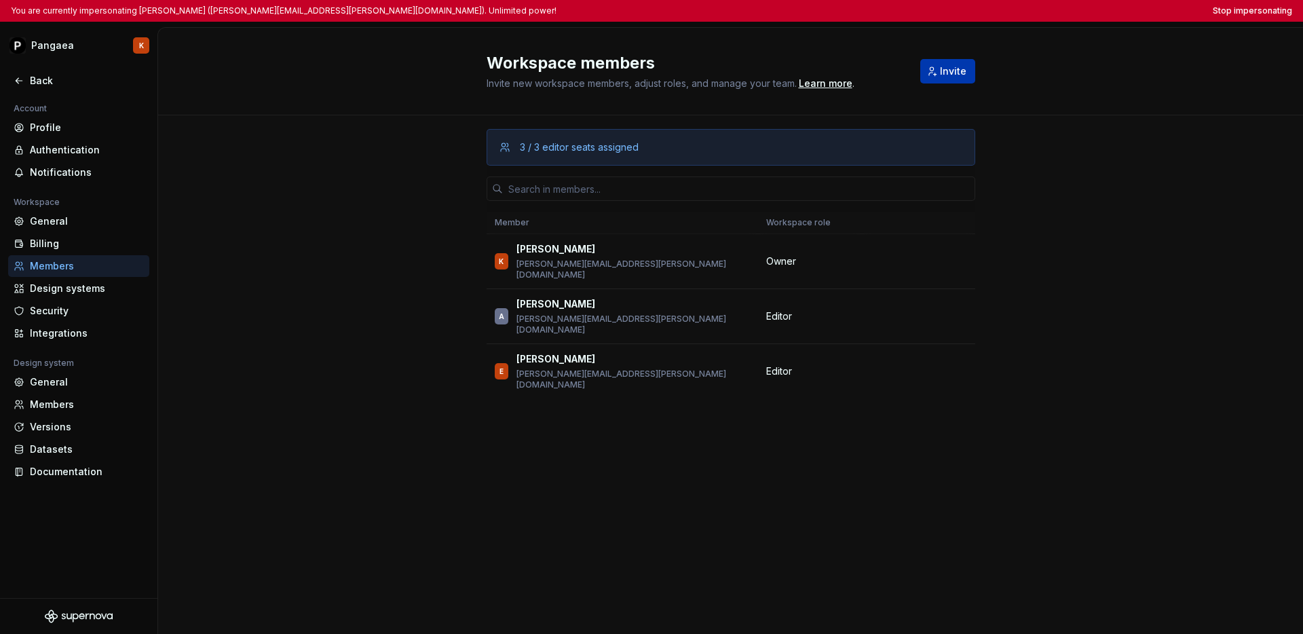
click at [903, 73] on span "Invite" at bounding box center [953, 71] width 26 height 14
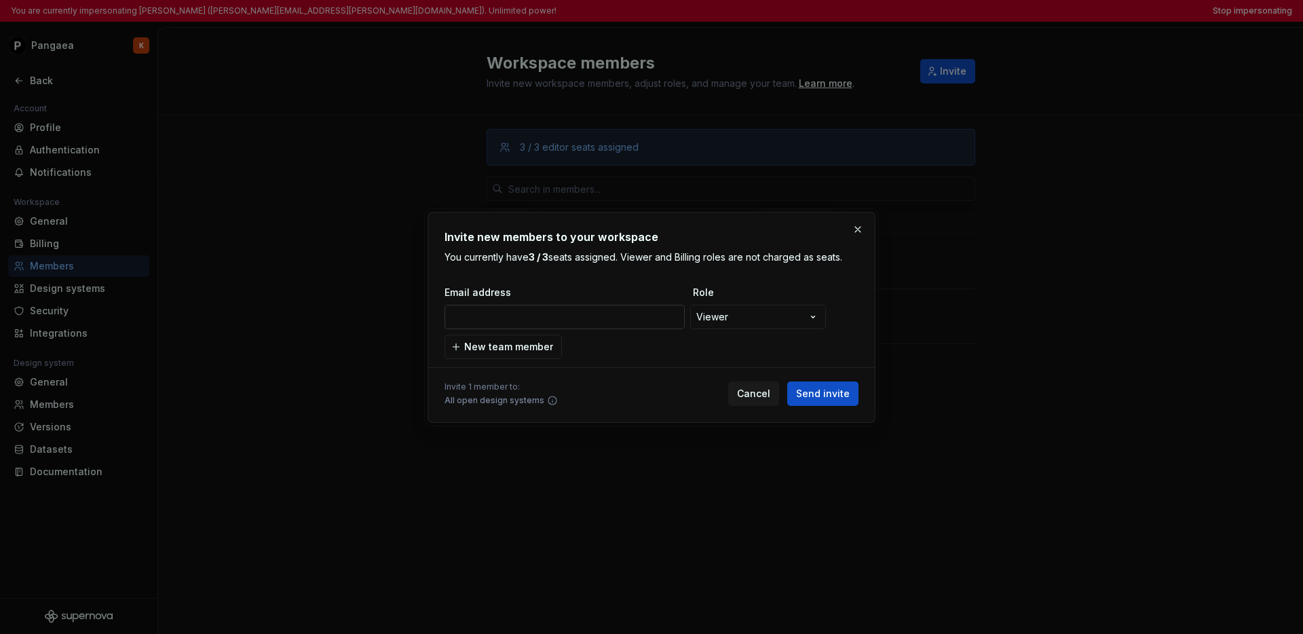
click at [567, 320] on input "email" at bounding box center [565, 317] width 240 height 24
type input "stefano.andreottola@hexagon.com"
click at [449, 318] on input "stefano.andreottola@hexagon.com" at bounding box center [565, 317] width 240 height 24
click at [629, 349] on div "**********" at bounding box center [652, 322] width 414 height 73
click at [814, 394] on span "Send invite" at bounding box center [823, 394] width 54 height 14
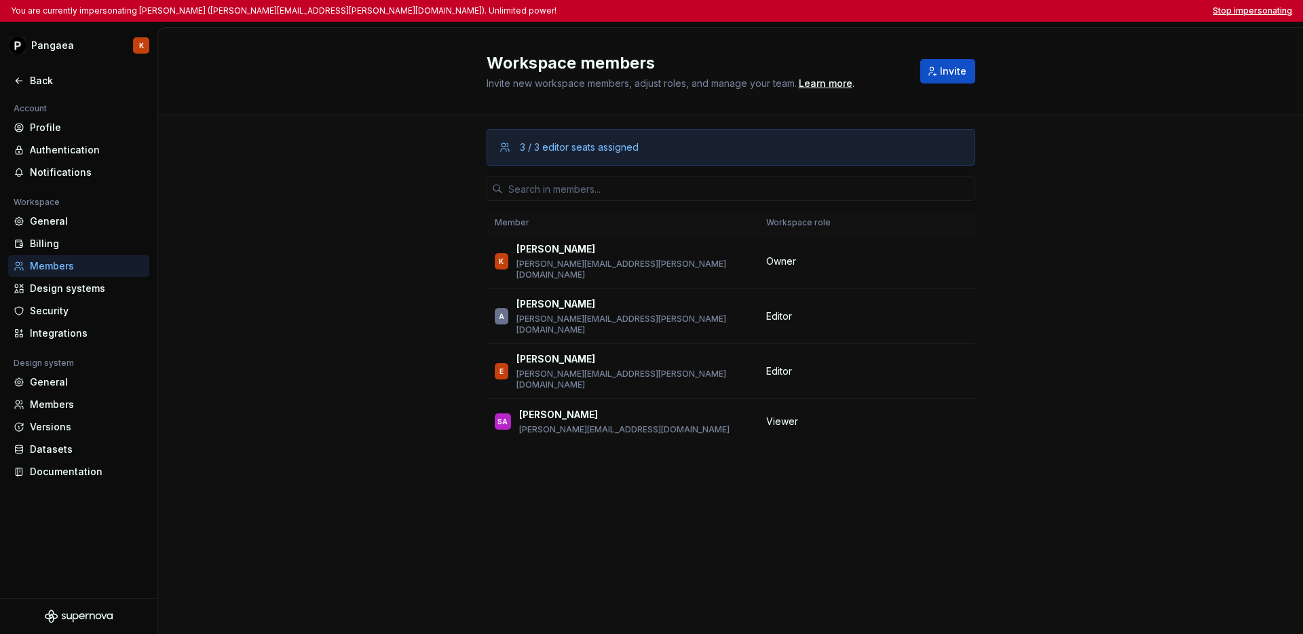
click at [903, 11] on button "Stop impersonating" at bounding box center [1252, 10] width 79 height 11
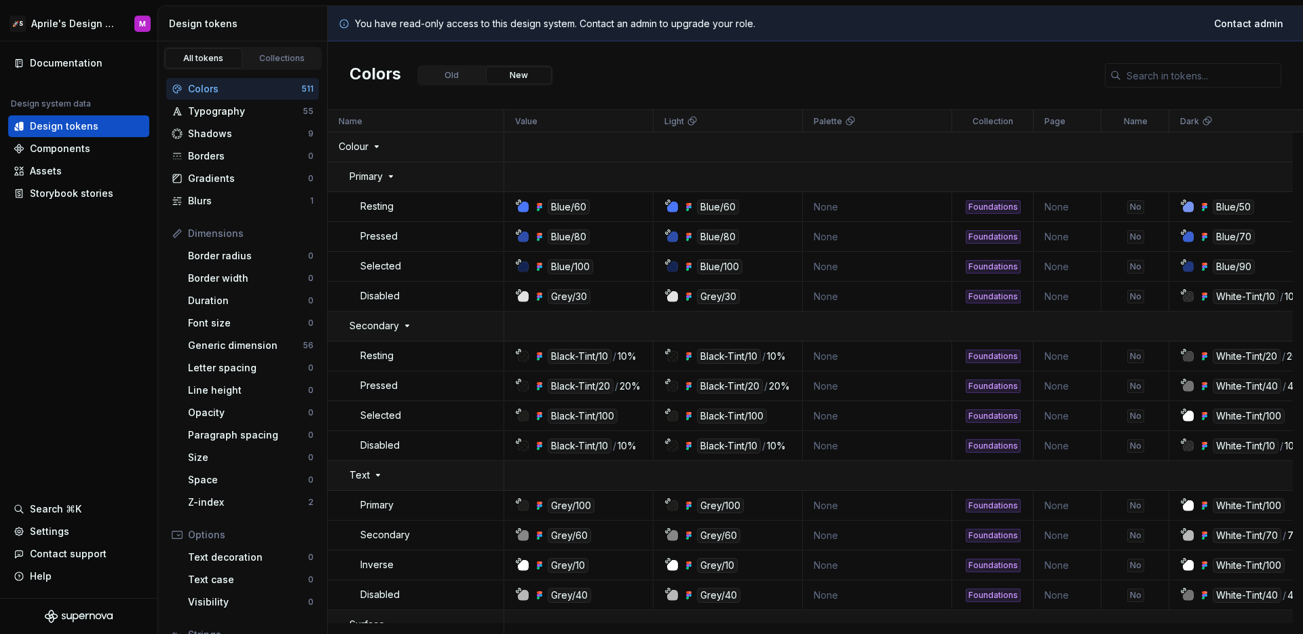
click at [693, 55] on div "Colors Old New" at bounding box center [815, 75] width 975 height 69
click at [65, 28] on html "🚀S Aprile's Design System M Documentation Design system data Design tokens Comp…" at bounding box center [651, 317] width 1303 height 634
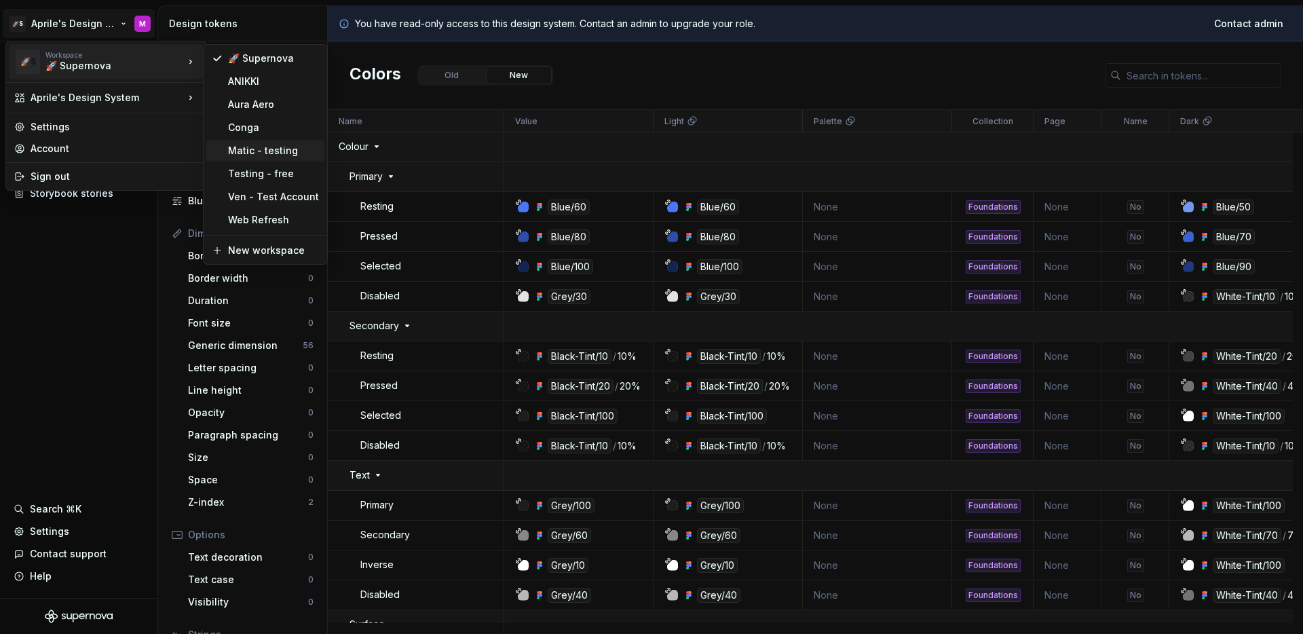
click at [229, 149] on div "Matic - testing" at bounding box center [273, 151] width 91 height 14
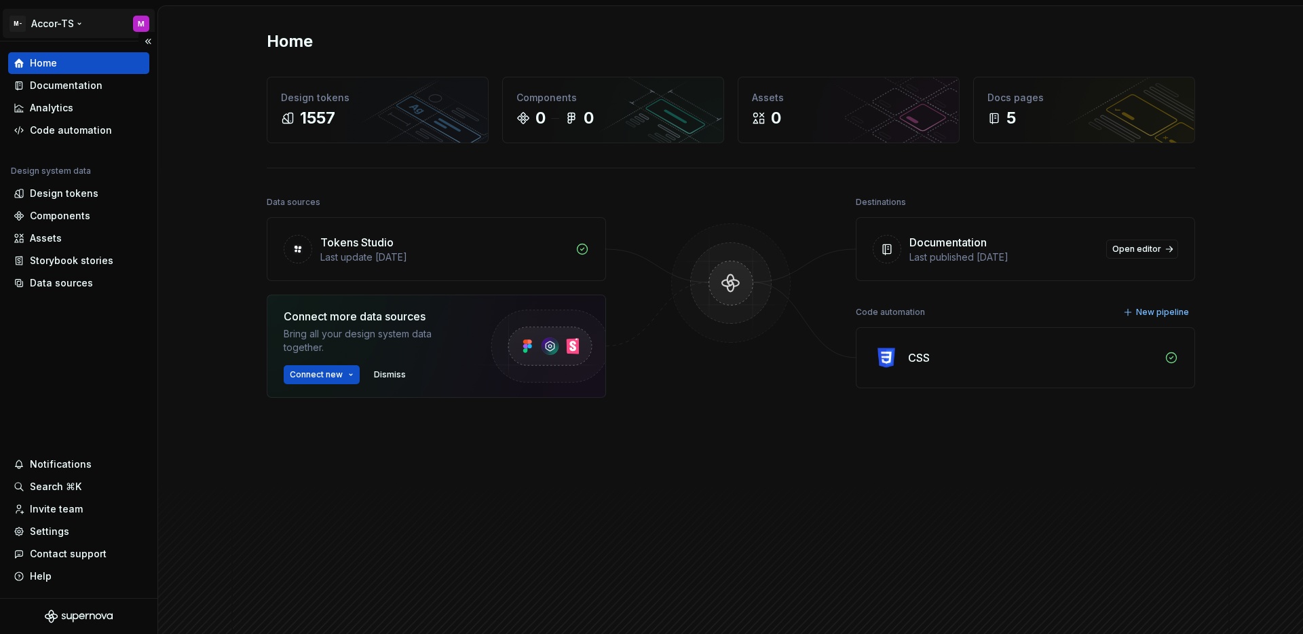
click at [54, 29] on html "M- Accor-TS M Home Documentation Analytics Code automation Design system data D…" at bounding box center [651, 317] width 1303 height 634
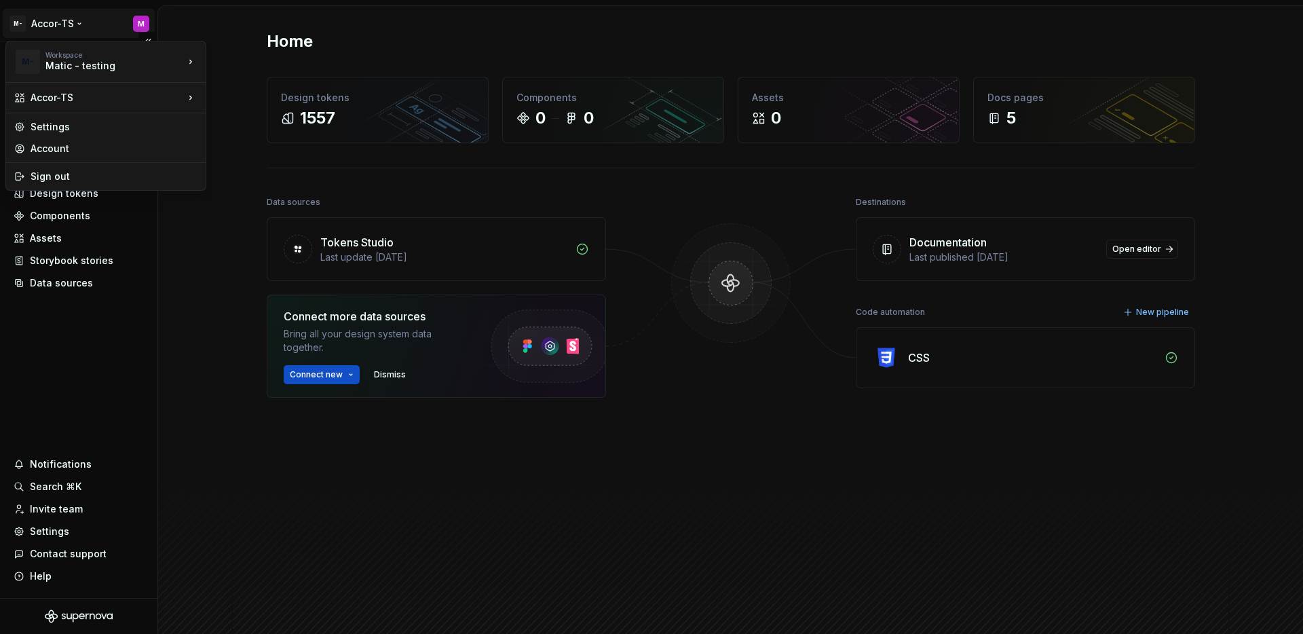
click at [83, 324] on html "M- Accor-TS M Home Documentation Analytics Code automation Design system data D…" at bounding box center [651, 317] width 1303 height 634
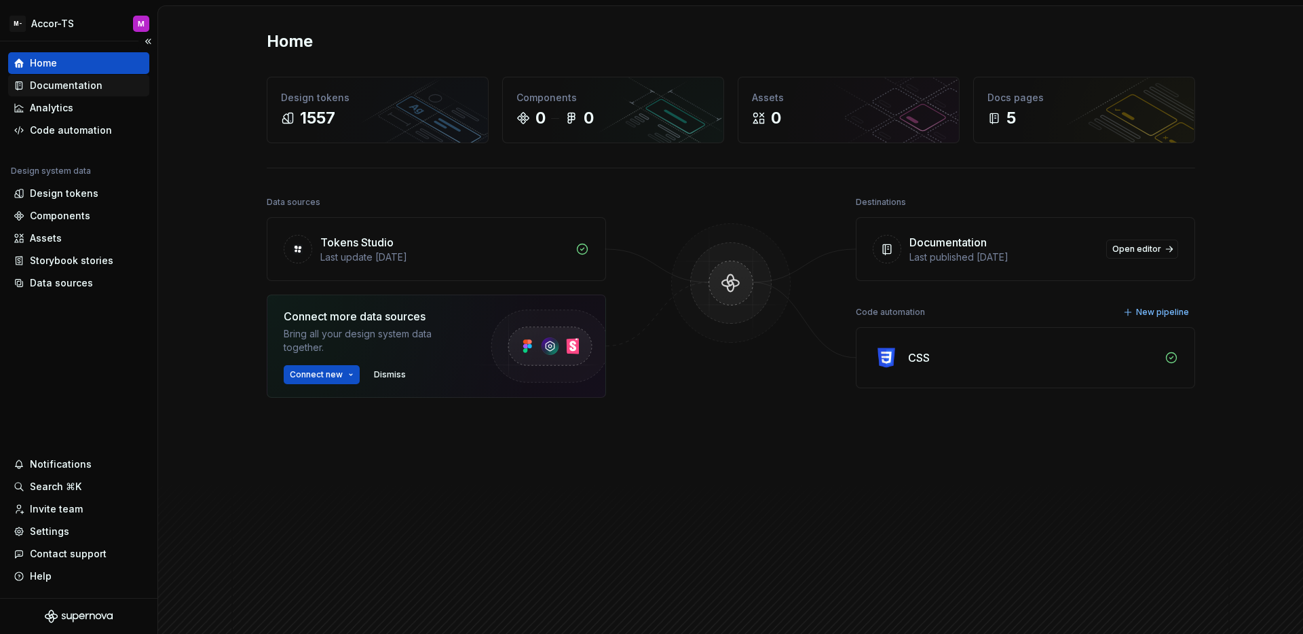
click at [67, 94] on div "Documentation" at bounding box center [78, 86] width 141 height 22
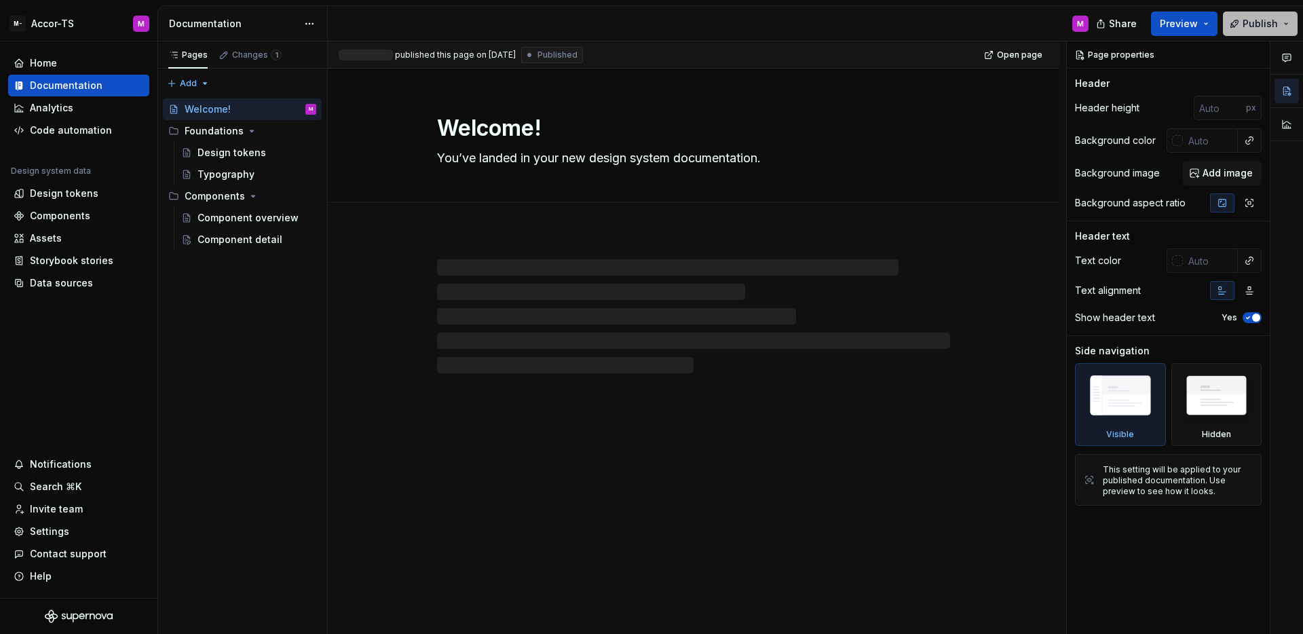
click at [1266, 21] on span "Publish" at bounding box center [1260, 24] width 35 height 14
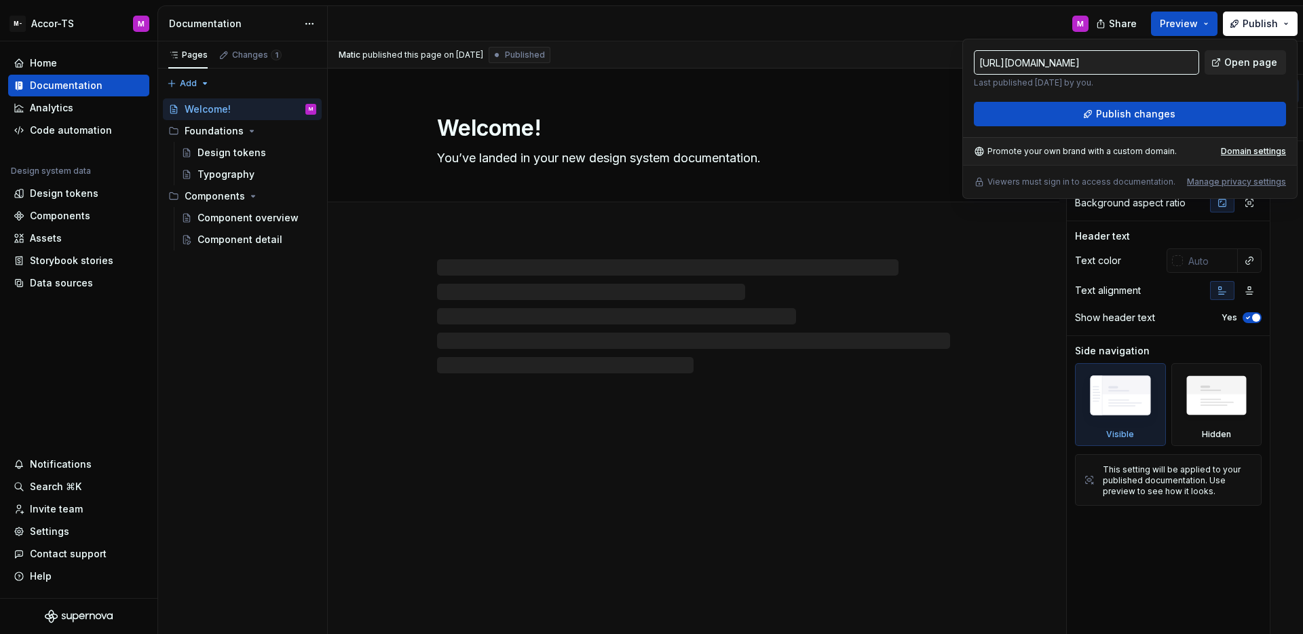
click at [1237, 59] on span "Open page" at bounding box center [1250, 63] width 53 height 14
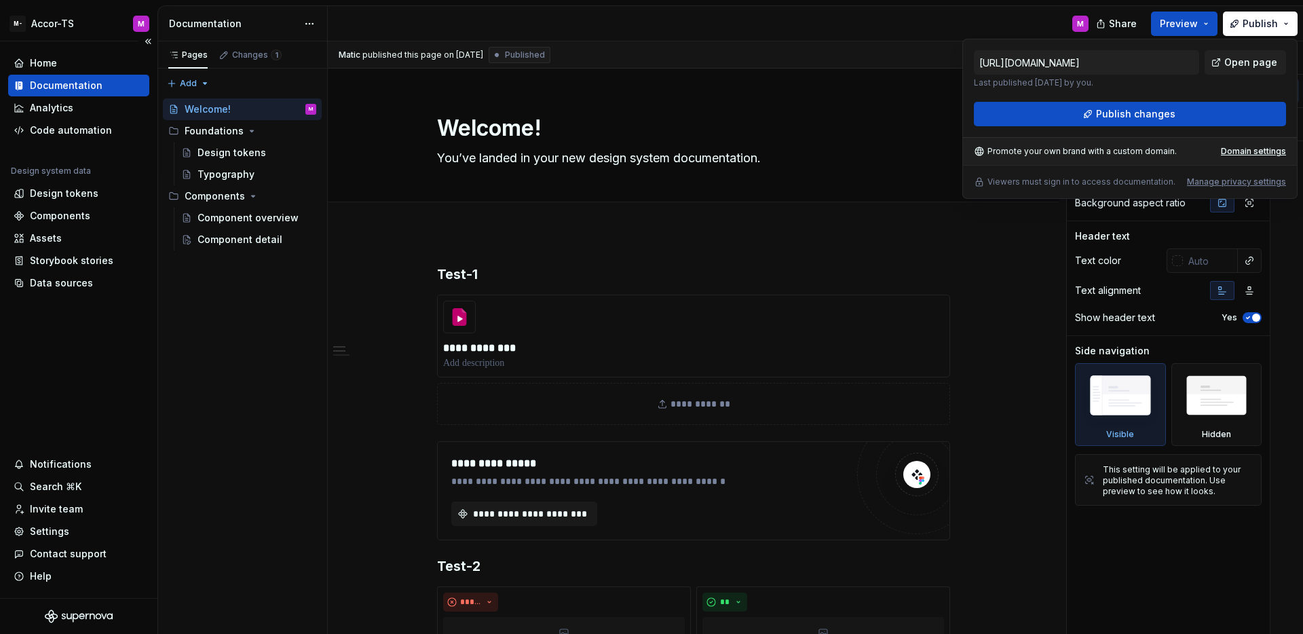
click at [117, 344] on div "Home Documentation Analytics Code automation Design system data Design tokens C…" at bounding box center [78, 319] width 157 height 557
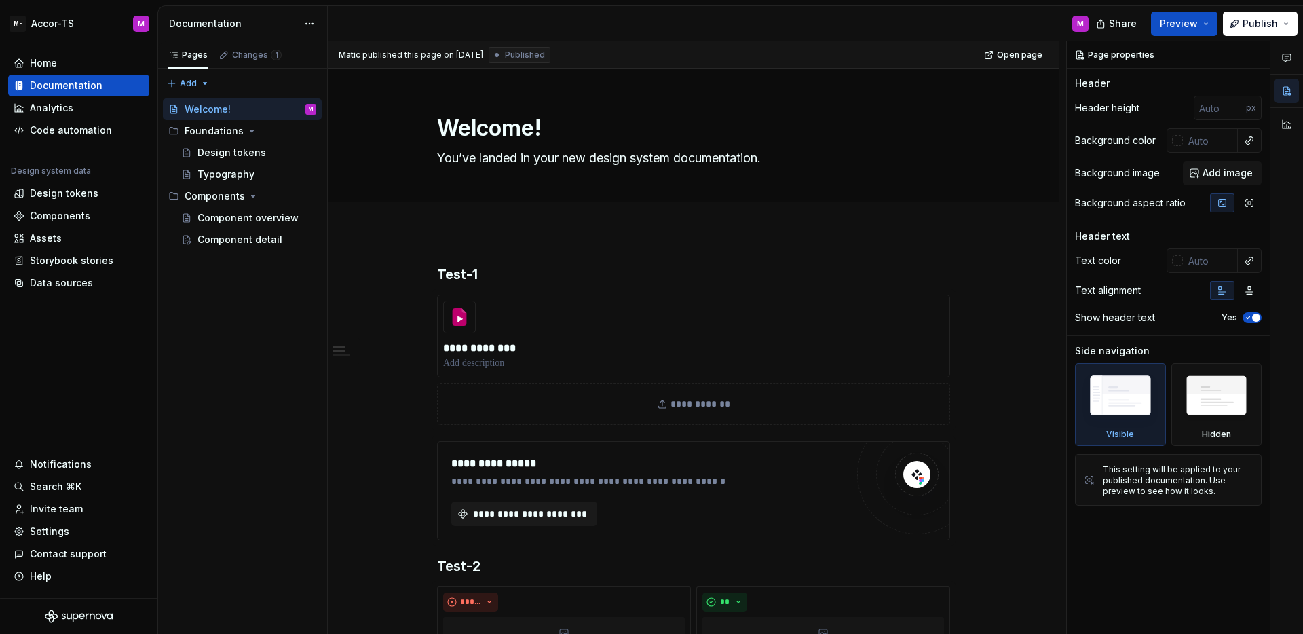
click at [374, 19] on div "M" at bounding box center [714, 23] width 772 height 35
click at [150, 403] on div "Home Documentation Analytics Code automation Design system data Design tokens C…" at bounding box center [78, 319] width 157 height 557
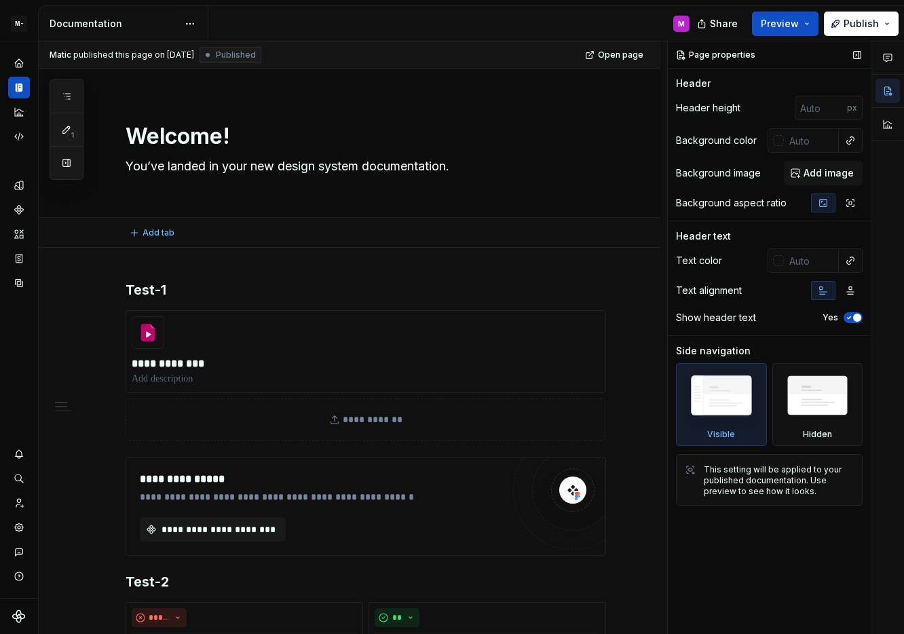
type textarea "*"
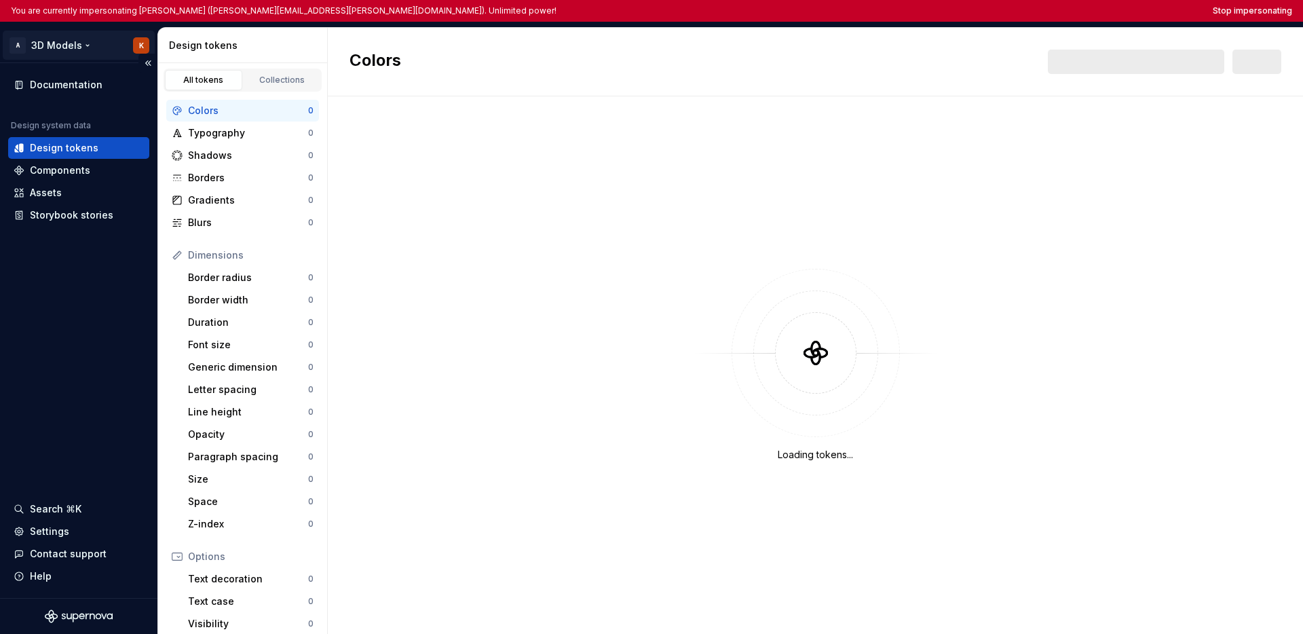
click at [70, 41] on html "You are currently impersonating [PERSON_NAME] ([PERSON_NAME][EMAIL_ADDRESS][PER…" at bounding box center [651, 317] width 1303 height 634
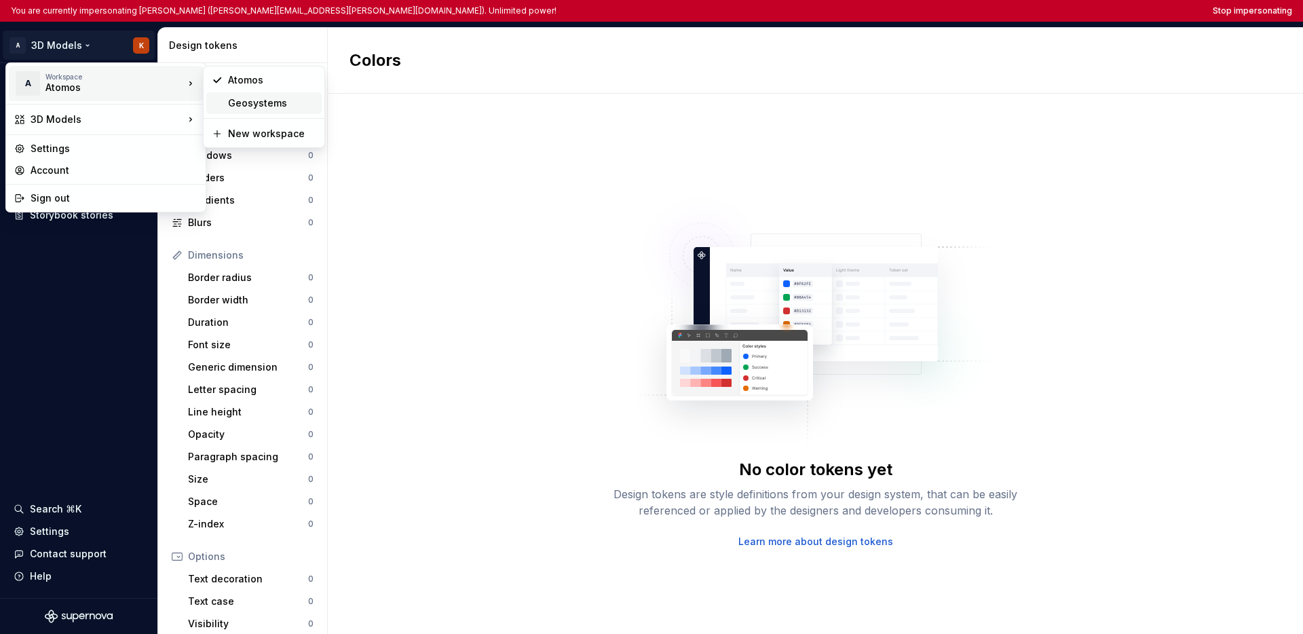
click at [227, 103] on div "Geosystems" at bounding box center [263, 103] width 115 height 22
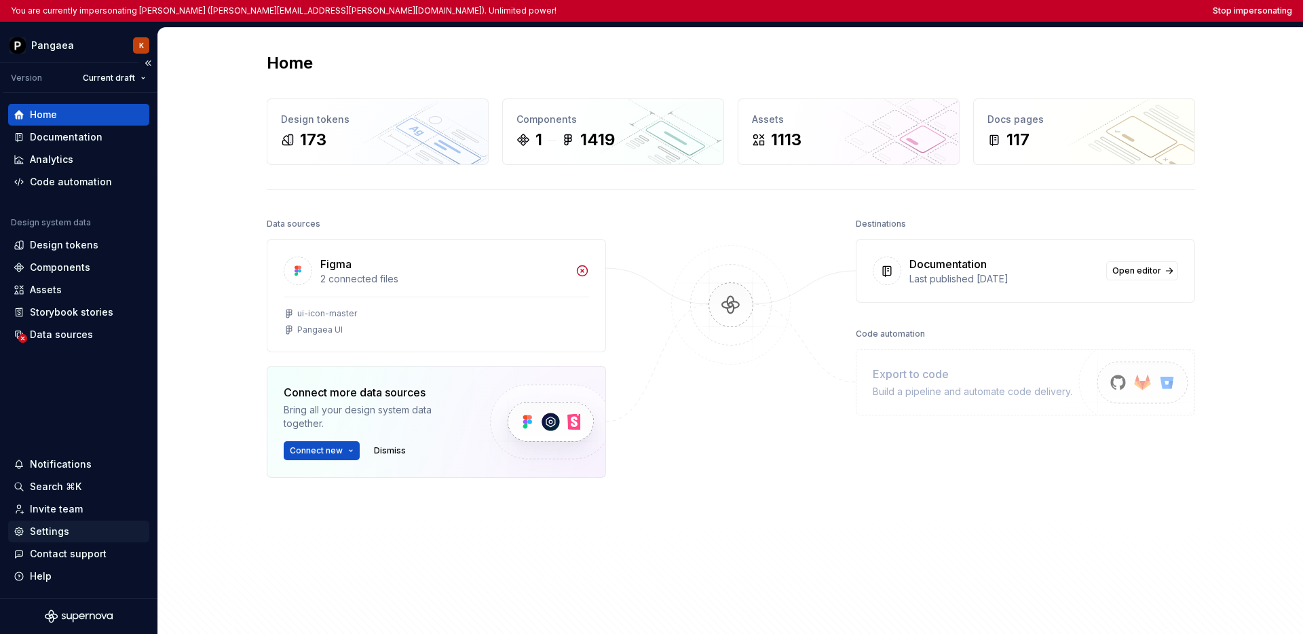
click at [45, 534] on div "Settings" at bounding box center [49, 532] width 39 height 14
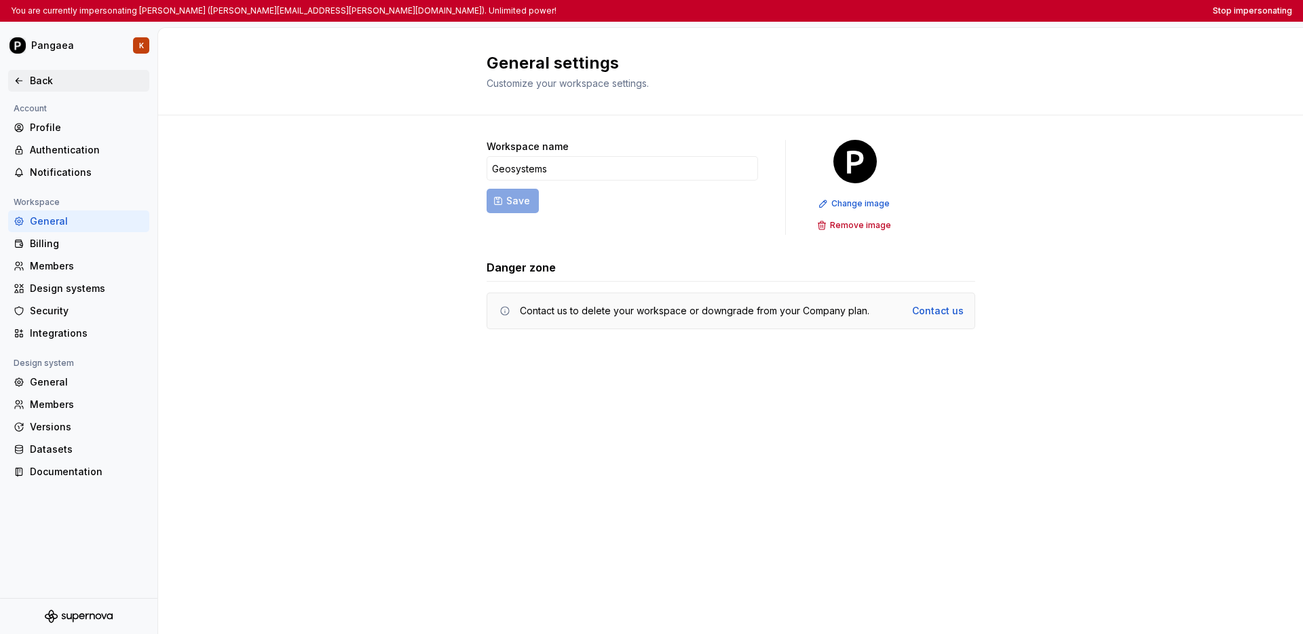
click at [23, 83] on icon at bounding box center [19, 80] width 11 height 11
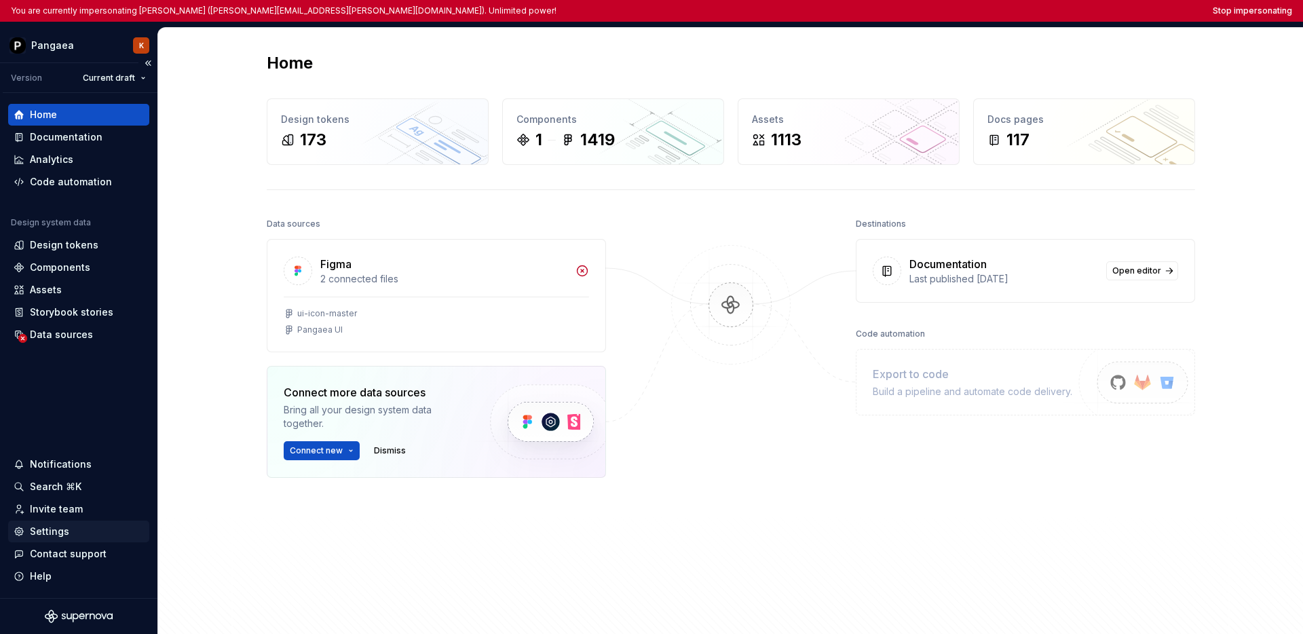
click at [56, 532] on div "Settings" at bounding box center [49, 532] width 39 height 14
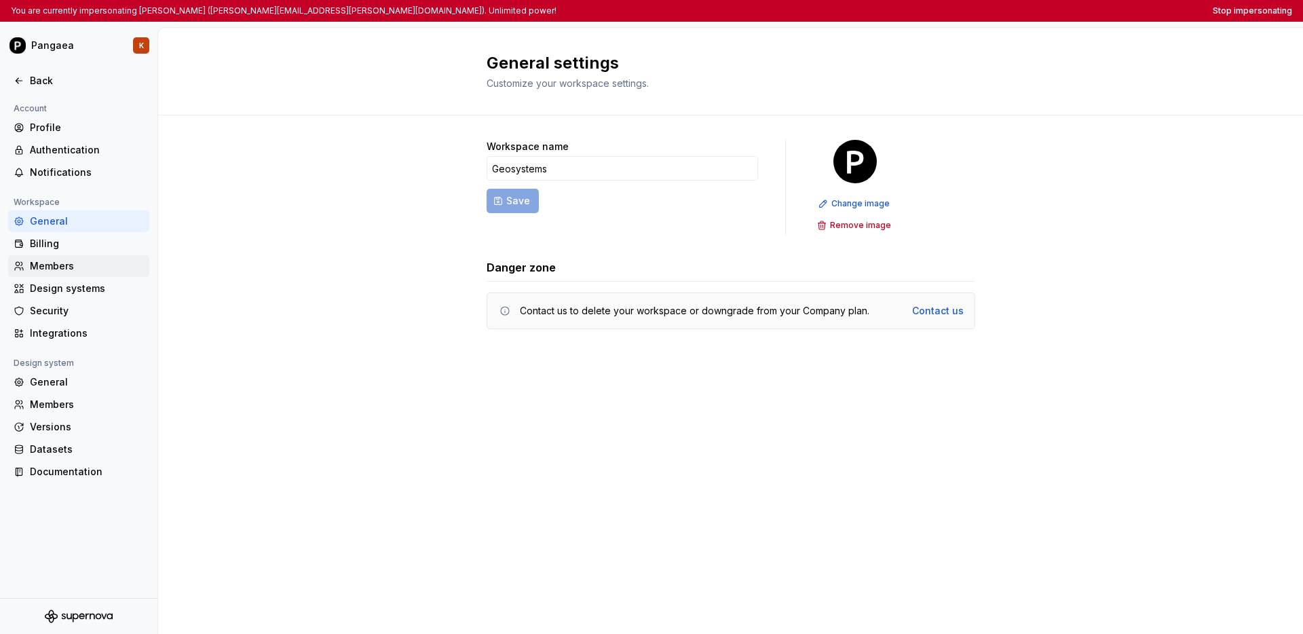
click at [79, 271] on div "Members" at bounding box center [87, 266] width 114 height 14
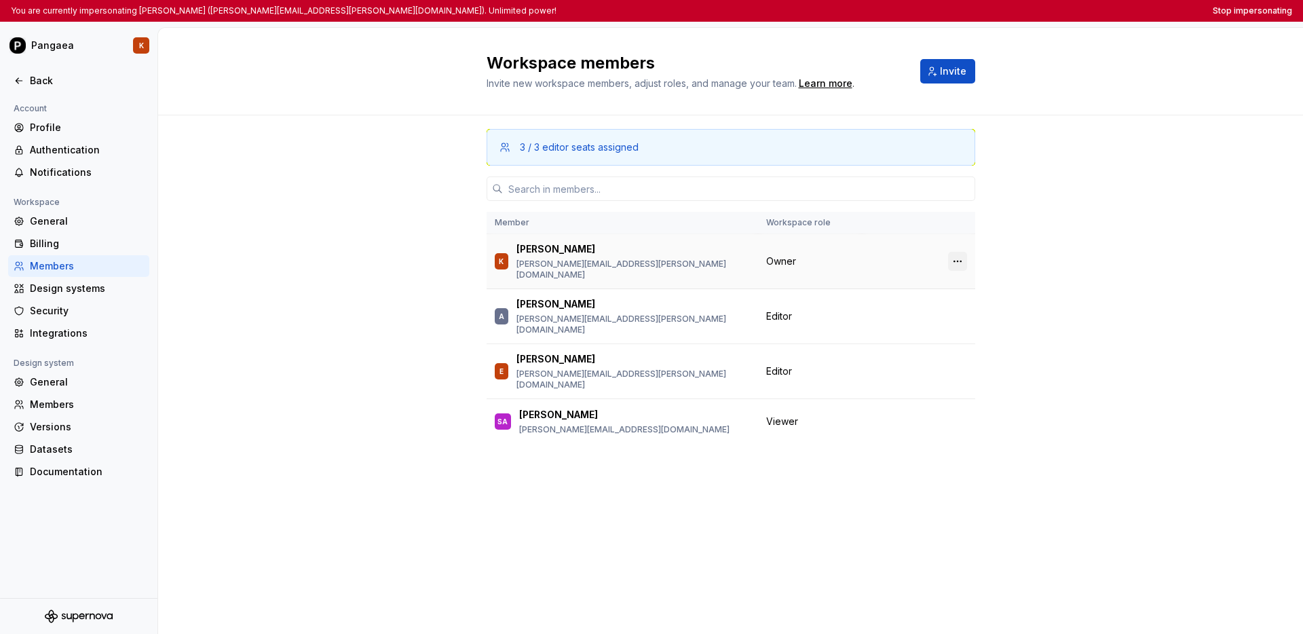
click at [903, 258] on button "button" at bounding box center [957, 261] width 19 height 19
click at [903, 280] on div "Transfer ownership" at bounding box center [887, 283] width 143 height 14
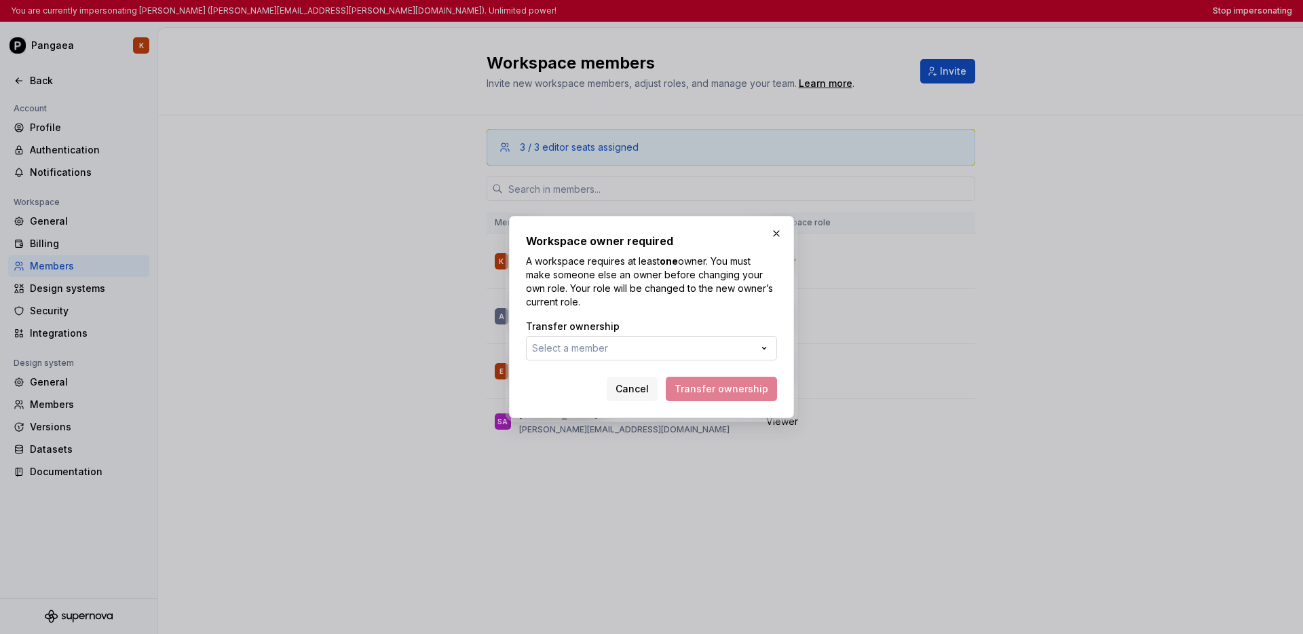
click at [682, 343] on button "Select a member" at bounding box center [651, 348] width 251 height 24
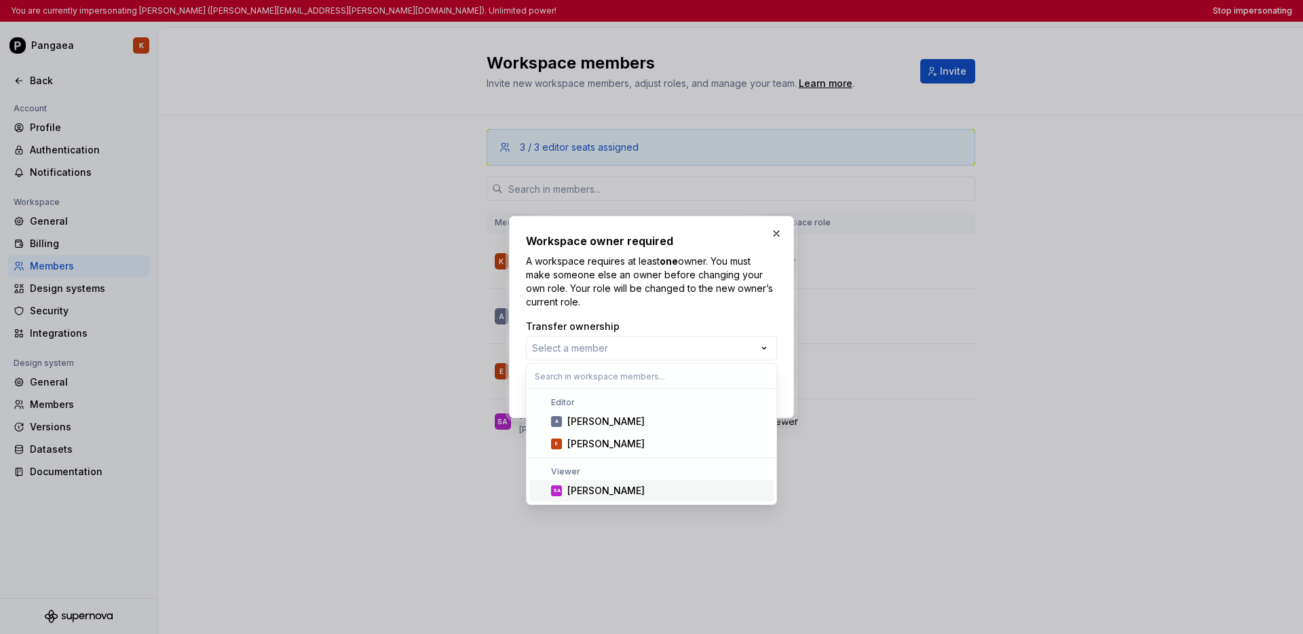
click at [629, 496] on div "Stefano Andreottola" at bounding box center [605, 491] width 77 height 14
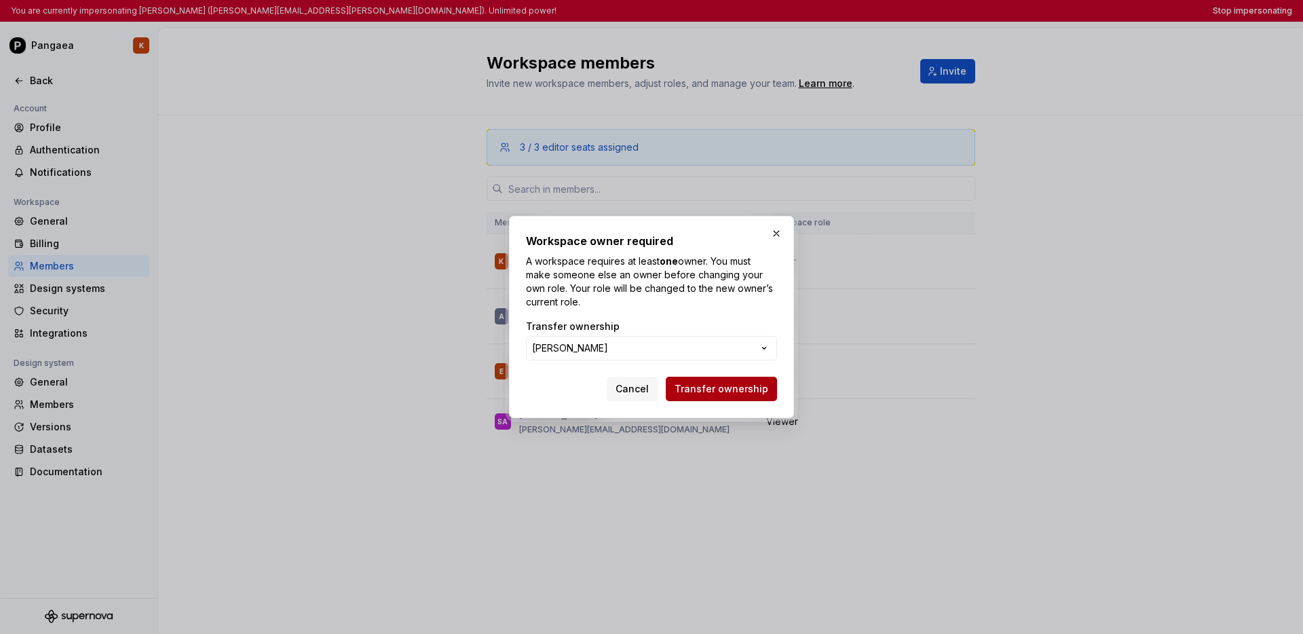
click at [723, 390] on span "Transfer ownership" at bounding box center [722, 389] width 94 height 14
